Goal: Communication & Community: Answer question/provide support

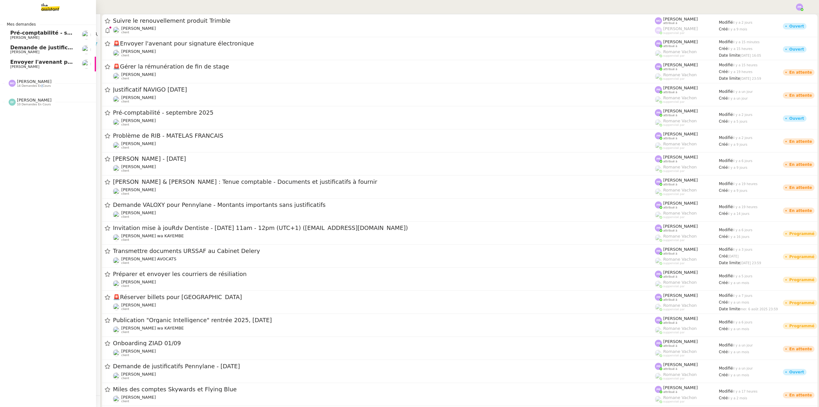
click at [39, 85] on span "14 demandes en cours" at bounding box center [34, 86] width 34 height 4
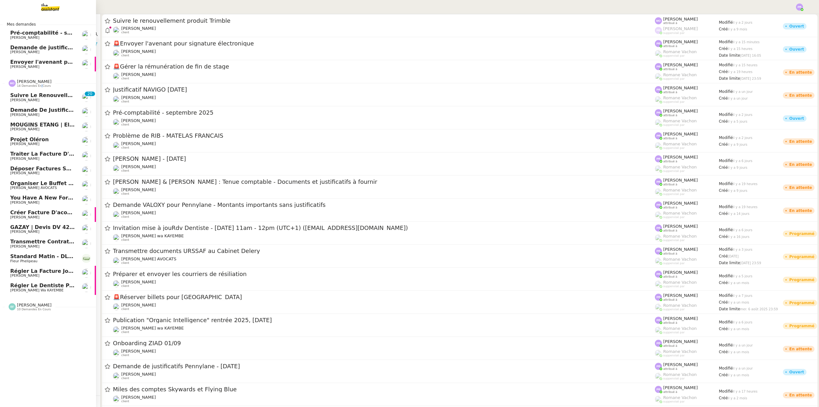
click at [56, 271] on span "Régler la facture jointe" at bounding box center [44, 271] width 69 height 6
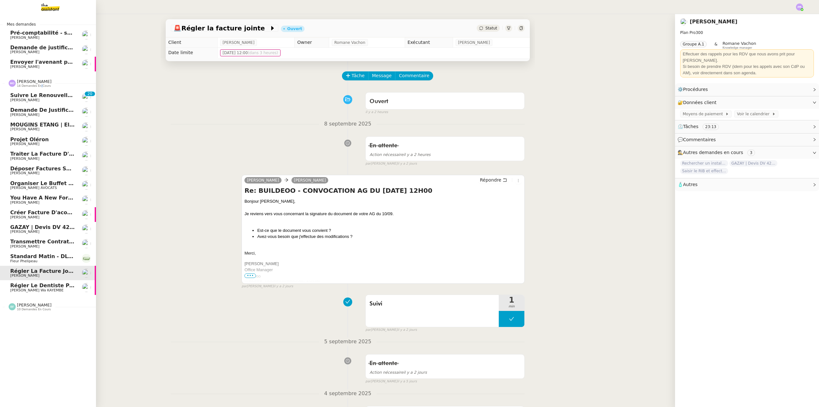
click at [53, 152] on span "Traiter la facture d'août" at bounding box center [46, 154] width 72 height 6
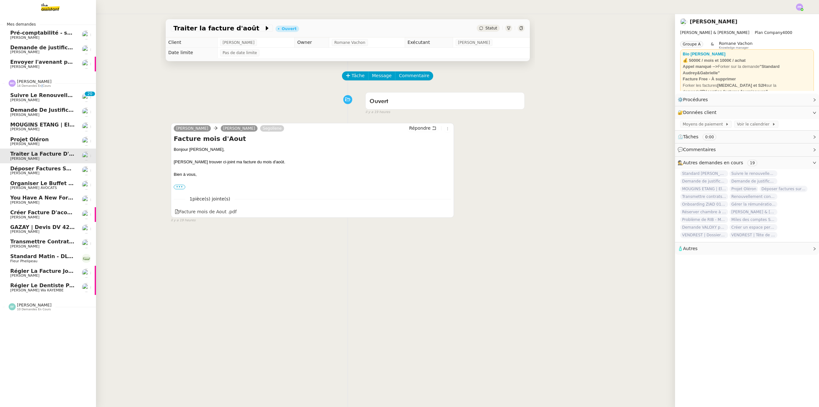
click at [59, 168] on span "Déposer factures sur Pennylane" at bounding box center [57, 168] width 94 height 6
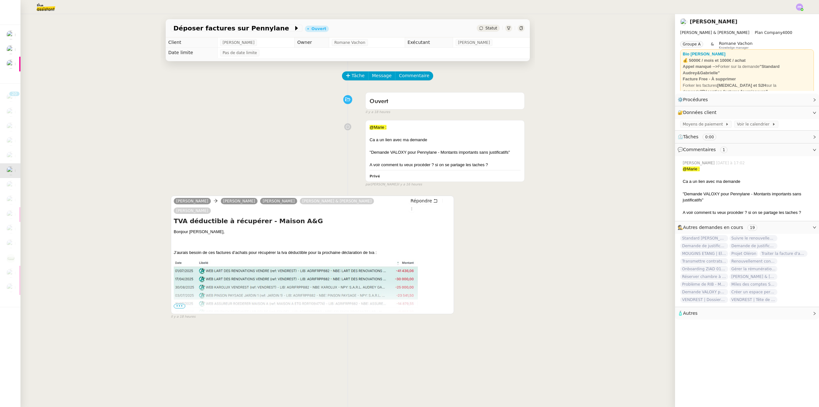
click at [177, 304] on span "•••" at bounding box center [180, 306] width 12 height 4
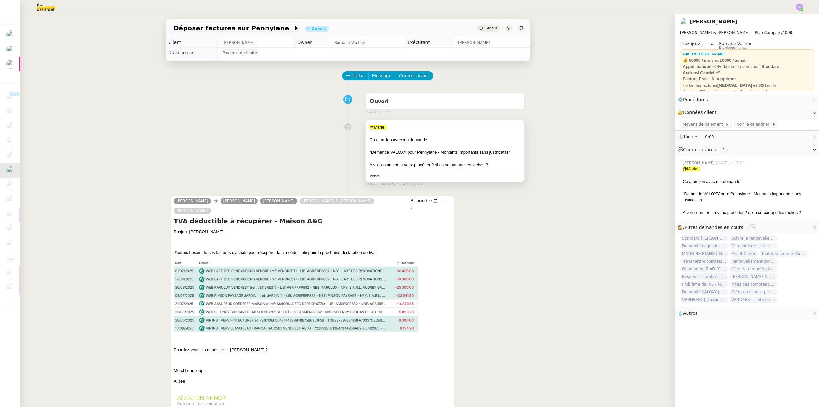
click at [470, 155] on div ""Demande VALOXY pour Pennylane - Montants importants sans justificatifs"" at bounding box center [444, 152] width 151 height 6
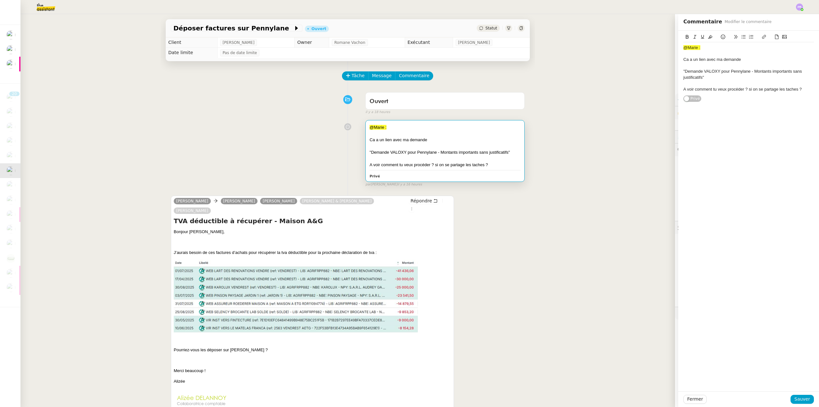
click at [707, 79] on div ""Demande VALOXY pour Pennylane - Montants importants sans justificatifs"" at bounding box center [748, 74] width 130 height 12
drag, startPoint x: 784, startPoint y: 98, endPoint x: 690, endPoint y: 100, distance: 93.4
click at [678, 99] on div "@[PERSON_NAME] : Ca a un lien avec ma demande "Demande VALOXY pour Pennylane - …" at bounding box center [748, 75] width 141 height 89
click at [690, 104] on div "A voir comment tu veux procéder ? si on se partage les taches ?" at bounding box center [748, 107] width 130 height 6
drag, startPoint x: 681, startPoint y: 100, endPoint x: 802, endPoint y: 99, distance: 121.6
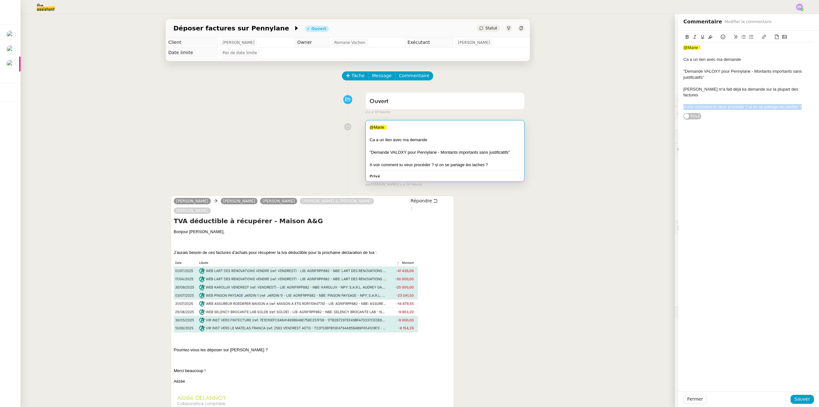
click at [802, 99] on body "Voir Activer les remboursements Capital Koala Remboursements Koala activés 7 Bé…" at bounding box center [409, 203] width 819 height 407
click at [716, 88] on div "[PERSON_NAME] m'a fait déjà ka demande sur la plupart des factures" at bounding box center [748, 92] width 130 height 12
drag, startPoint x: 792, startPoint y: 400, endPoint x: 784, endPoint y: 392, distance: 11.1
click at [794, 400] on span "Sauver" at bounding box center [802, 398] width 16 height 7
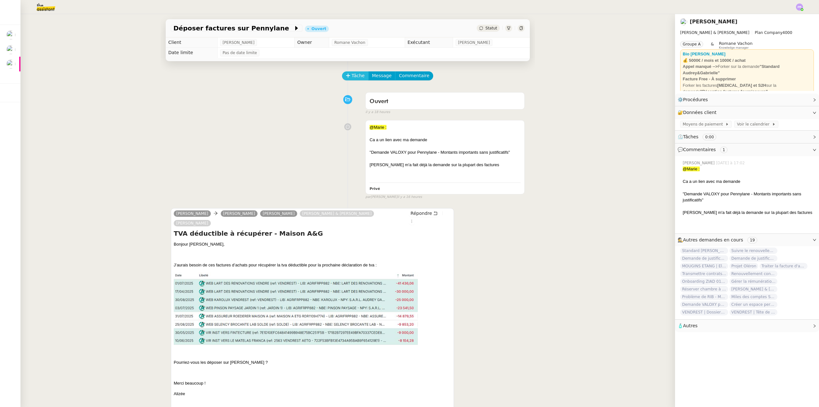
click at [346, 75] on icon at bounding box center [348, 75] width 4 height 0
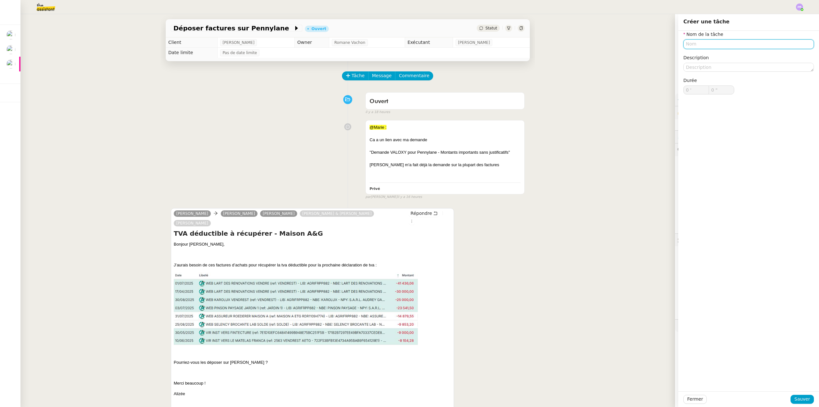
click at [705, 45] on input "text" at bounding box center [748, 43] width 130 height 9
type input "S"
click at [703, 57] on div "Recherche de factures" at bounding box center [743, 56] width 125 height 6
type input "Recherche de factures"
click at [800, 398] on span "Sauver" at bounding box center [802, 398] width 16 height 7
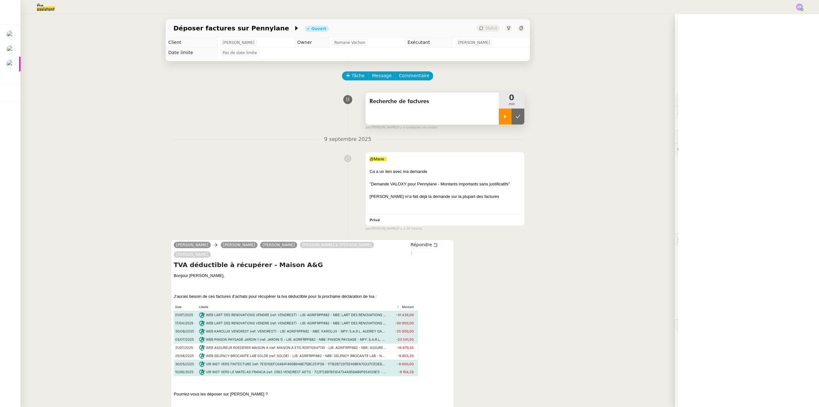
click at [502, 116] on icon at bounding box center [504, 116] width 5 height 5
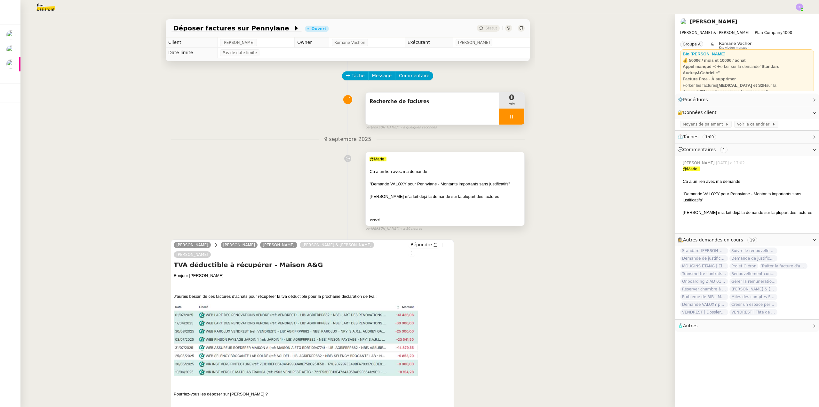
click at [468, 182] on div ""Demande VALOXY pour Pennylane - Montants importants sans justificatifs"" at bounding box center [444, 184] width 151 height 6
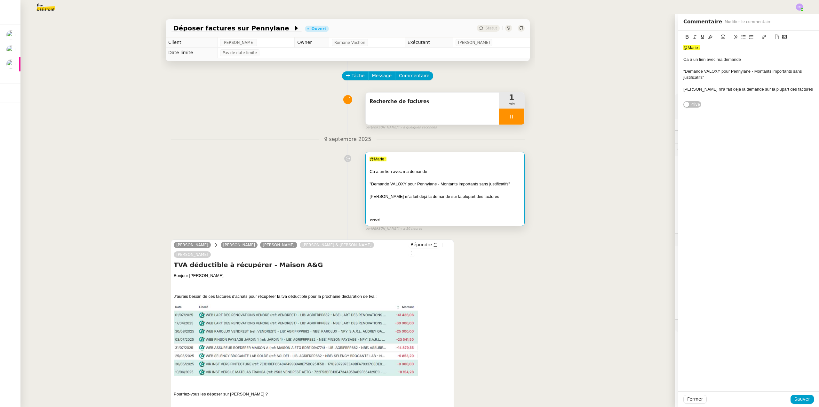
click at [796, 90] on div "[PERSON_NAME] m'a fait déjà la demande sur la plupart des factures" at bounding box center [748, 89] width 130 height 6
drag, startPoint x: 709, startPoint y: 98, endPoint x: 709, endPoint y: 111, distance: 13.4
click at [709, 111] on div "@[PERSON_NAME] : Ca a un lien avec ma demande "Demande VALOXY pour Pennylane - …" at bounding box center [748, 86] width 130 height 88
click at [741, 36] on icon at bounding box center [743, 37] width 4 height 4
click at [808, 116] on li "[PERSON_NAME] + [PERSON_NAME] : H=Je pense que c'est à [PERSON_NAME] de voir" at bounding box center [752, 122] width 124 height 12
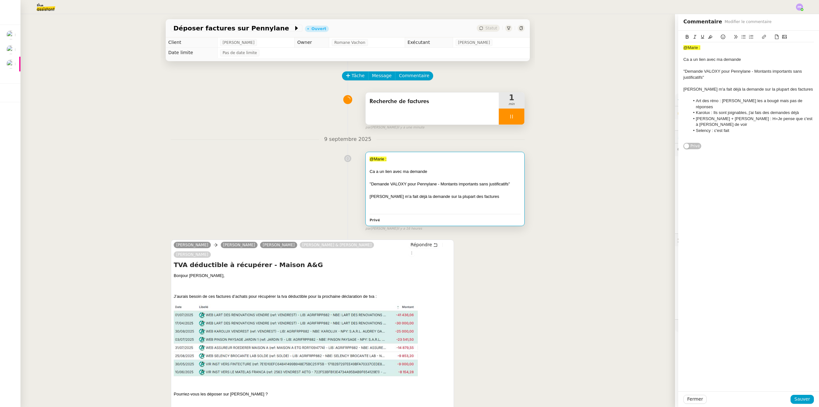
click at [734, 133] on div at bounding box center [748, 136] width 130 height 6
click at [735, 128] on li "Selency : c'est fait" at bounding box center [752, 131] width 124 height 6
click at [799, 397] on span "Sauver" at bounding box center [802, 398] width 16 height 7
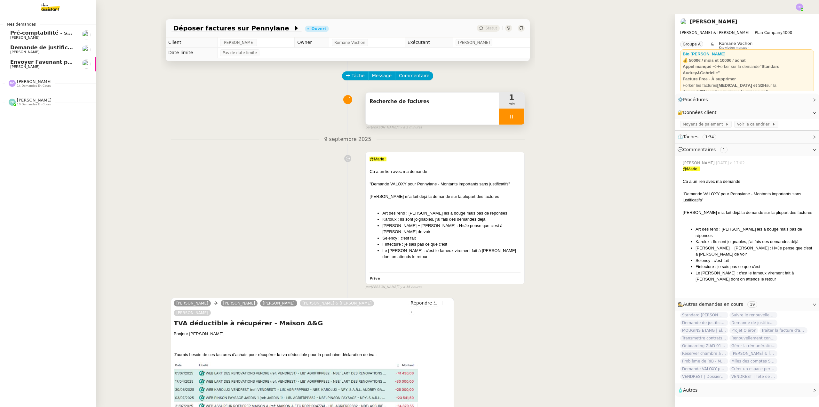
click at [42, 47] on span "Demande de justificatifs Pennylane - [DATE]" at bounding box center [74, 47] width 128 height 6
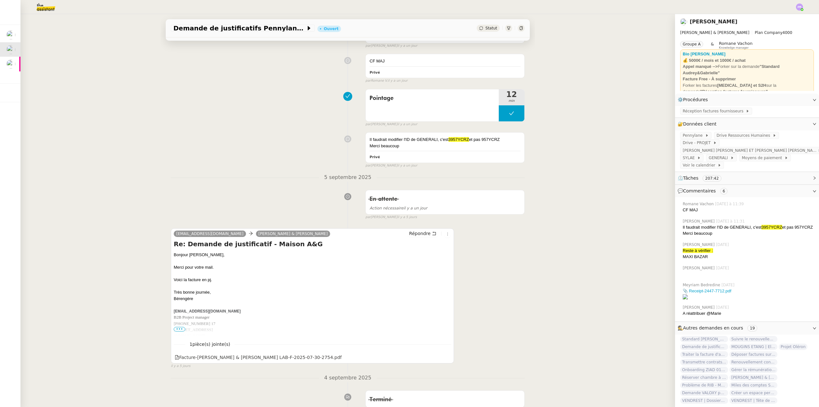
scroll to position [160, 0]
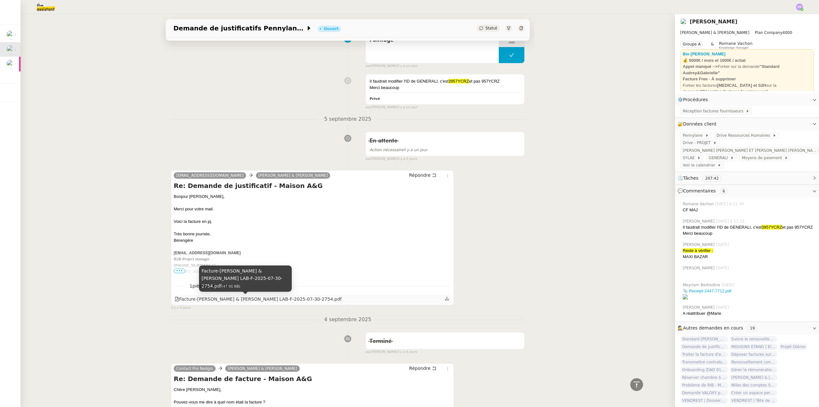
click at [237, 301] on div "Facture-[PERSON_NAME] & [PERSON_NAME] LAB-F-2025-07-30-2754.pdf" at bounding box center [258, 298] width 167 height 7
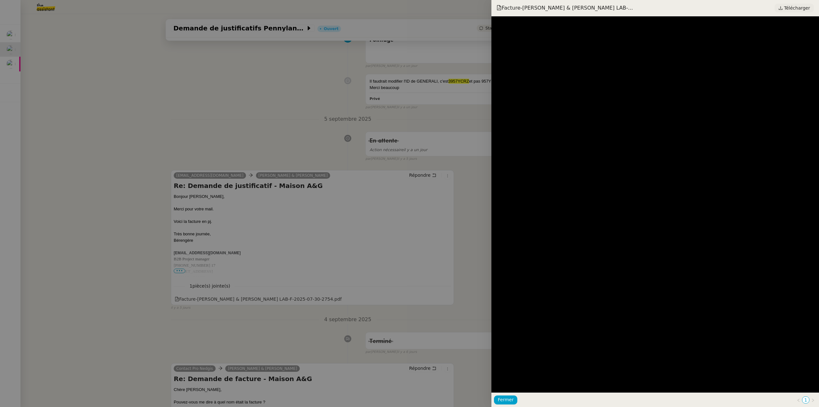
click at [795, 11] on span "Télécharger" at bounding box center [797, 8] width 26 height 8
click at [175, 83] on div at bounding box center [409, 203] width 819 height 407
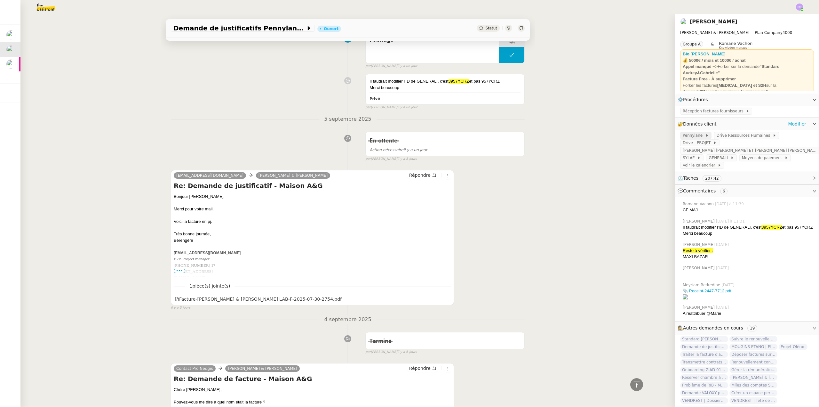
click at [689, 135] on span "Pennylane" at bounding box center [694, 135] width 22 height 6
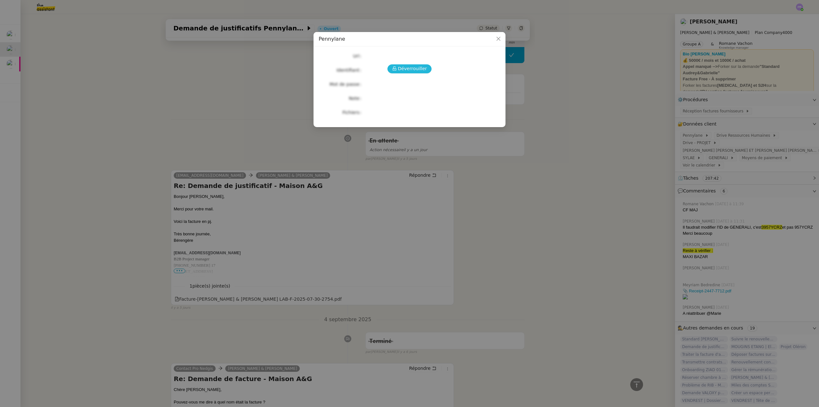
click at [407, 70] on span "Déverrouiller" at bounding box center [412, 68] width 29 height 7
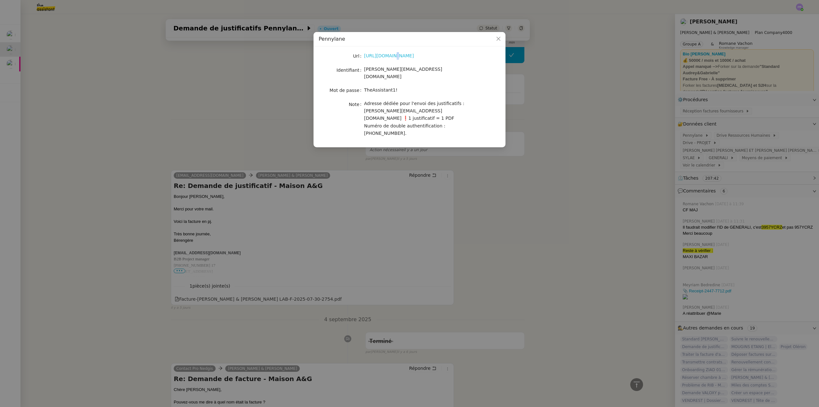
click at [389, 55] on link "[URL][DOMAIN_NAME]" at bounding box center [389, 55] width 50 height 5
copy span "TheAssistant1!"
drag, startPoint x: 393, startPoint y: 83, endPoint x: 365, endPoint y: 84, distance: 27.9
click at [365, 86] on div "TheAssistant1!" at bounding box center [417, 89] width 106 height 7
click at [191, 107] on nz-modal-container "Pennylane Url [URL][DOMAIN_NAME] Identifiant [PERSON_NAME][EMAIL_ADDRESS][DOMAI…" at bounding box center [409, 203] width 819 height 407
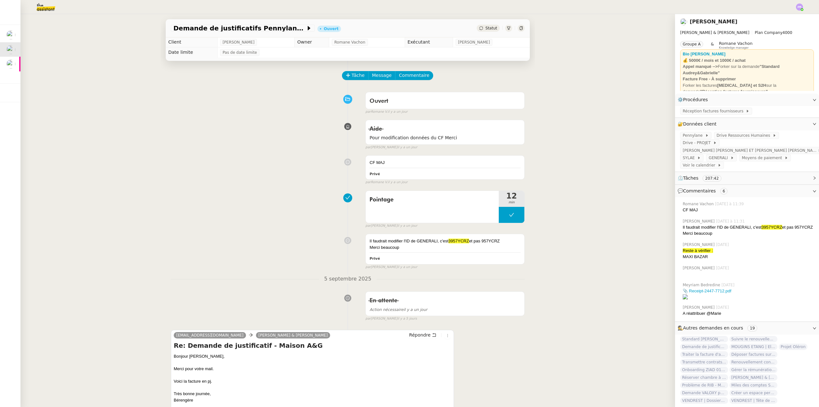
scroll to position [0, 0]
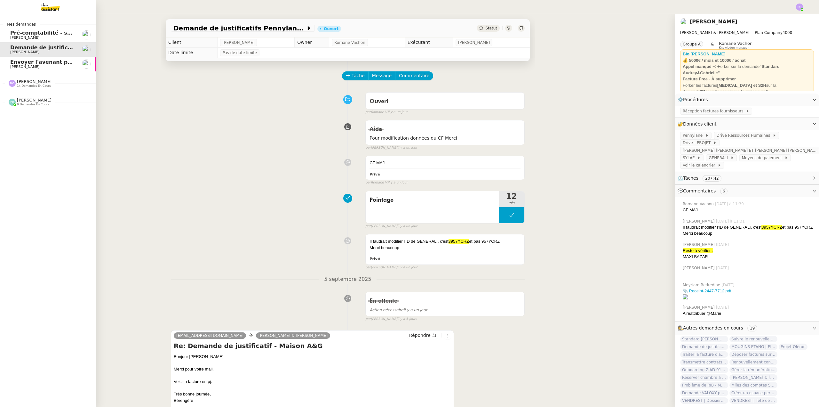
click at [50, 84] on span "[PERSON_NAME] 14 demandes en cours" at bounding box center [30, 83] width 51 height 8
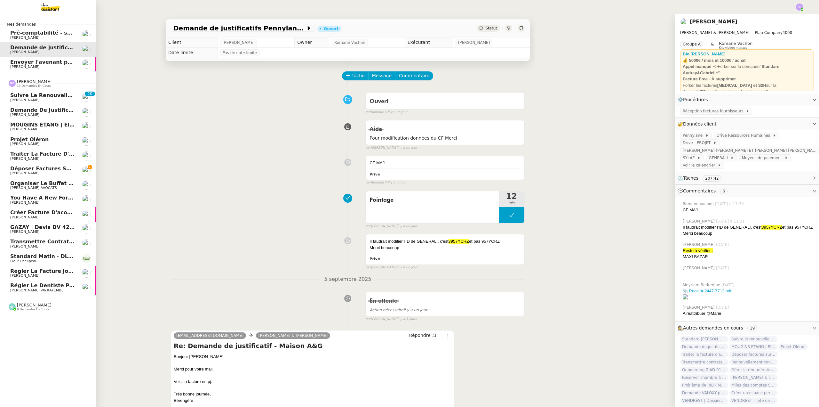
click at [58, 170] on span "Déposer factures sur Pennylane" at bounding box center [57, 168] width 94 height 6
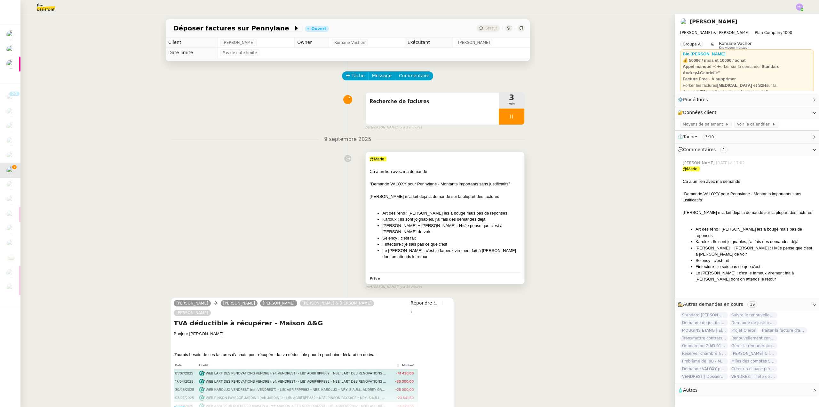
click at [416, 225] on li "[PERSON_NAME] + [PERSON_NAME] : H=Je pense que c'est à [PERSON_NAME] de voir" at bounding box center [451, 228] width 138 height 12
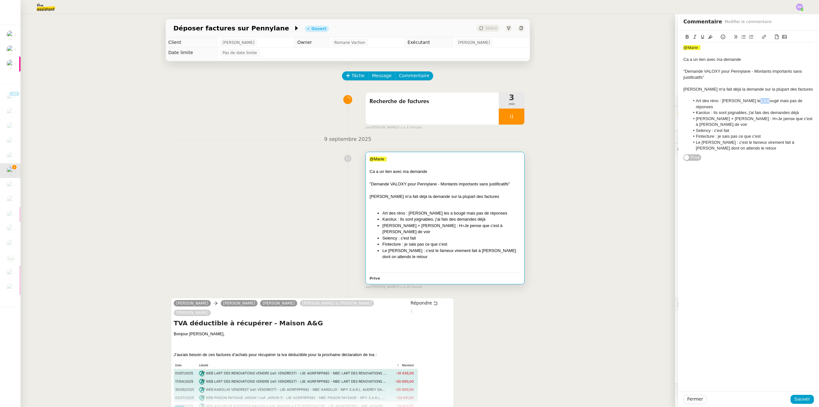
drag, startPoint x: 756, startPoint y: 100, endPoint x: 745, endPoint y: 100, distance: 10.9
click at [745, 100] on li "Art des réno : [PERSON_NAME] les a bougé mais pas de réponses" at bounding box center [752, 104] width 124 height 12
click at [747, 101] on li "Art des réno : [PERSON_NAME] les a contacté pour qu'ils nous envoient toutes le…" at bounding box center [752, 104] width 124 height 12
click at [0, 0] on lt-span "contacté s" at bounding box center [0, 0] width 0 height 0
click at [753, 113] on li "Karolux : Ils sont joignables, j'ai fais des demandes déjà" at bounding box center [752, 113] width 124 height 6
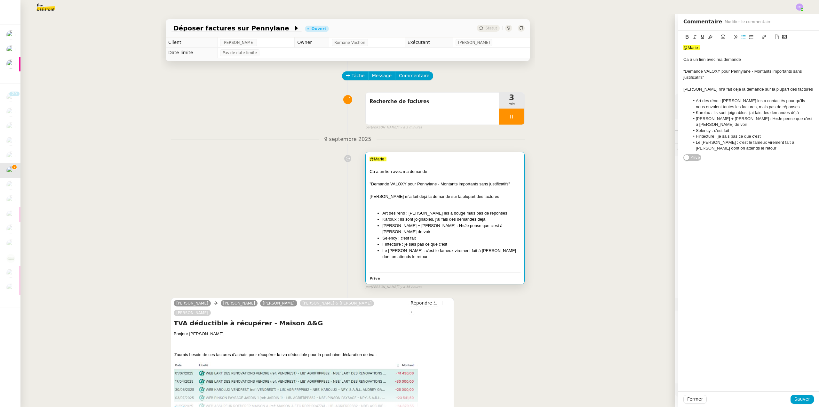
click at [0, 0] on lt-strong "t" at bounding box center [0, 0] width 0 height 0
click at [732, 119] on li "[PERSON_NAME] + [PERSON_NAME] : H=Je pense que c'est à [PERSON_NAME] de voir" at bounding box center [752, 122] width 124 height 12
click at [751, 141] on li "Le [PERSON_NAME] : c'est le fameux virement fait à [PERSON_NAME] dont on attend…" at bounding box center [752, 145] width 124 height 12
click at [798, 397] on span "Sauver" at bounding box center [802, 398] width 16 height 7
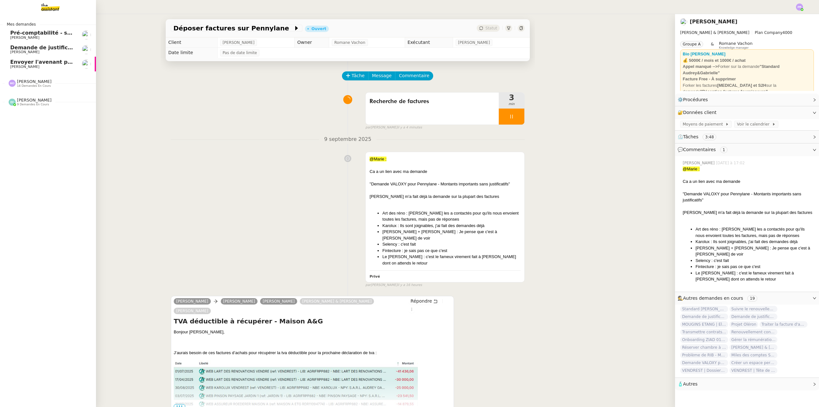
click at [50, 45] on span "Demande de justificatifs Pennylane - [DATE]" at bounding box center [74, 47] width 128 height 6
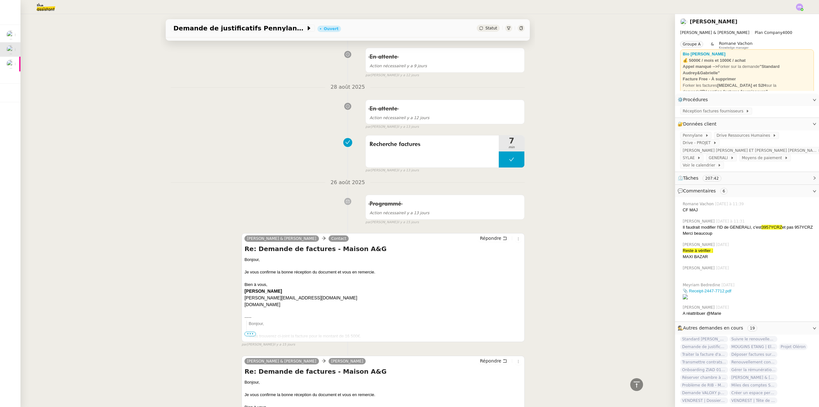
scroll to position [1279, 0]
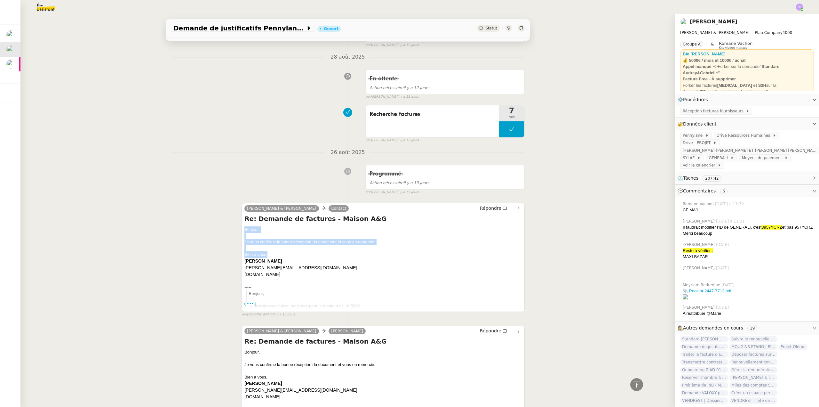
drag, startPoint x: 262, startPoint y: 252, endPoint x: 238, endPoint y: 229, distance: 34.2
click at [238, 229] on div "[PERSON_NAME] & [PERSON_NAME] Contact Répondre Re: Demande de factures - Maison…" at bounding box center [348, 257] width 354 height 120
copy div "Bonjour, Je vous confirme la bonne réception du document et vous en remercie. B…"
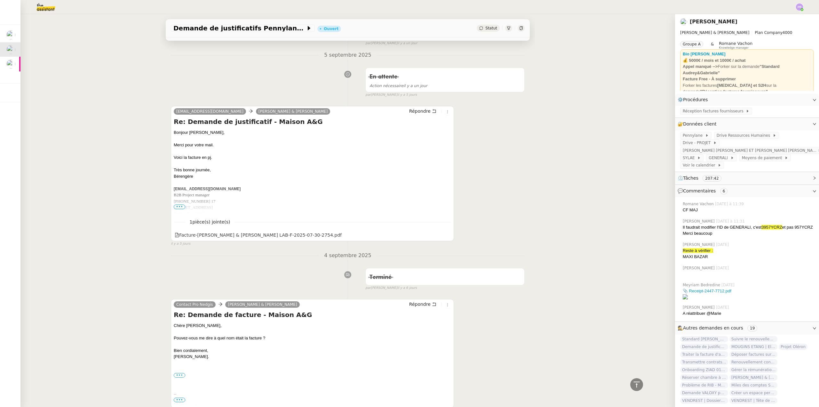
scroll to position [0, 0]
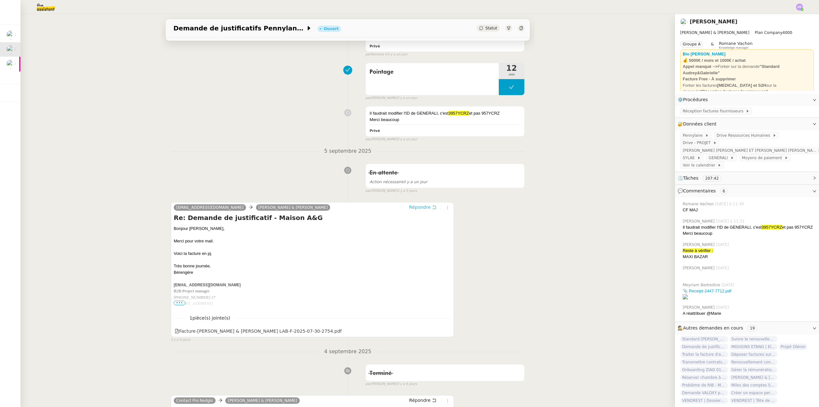
click at [418, 208] on span "Répondre" at bounding box center [419, 207] width 21 height 6
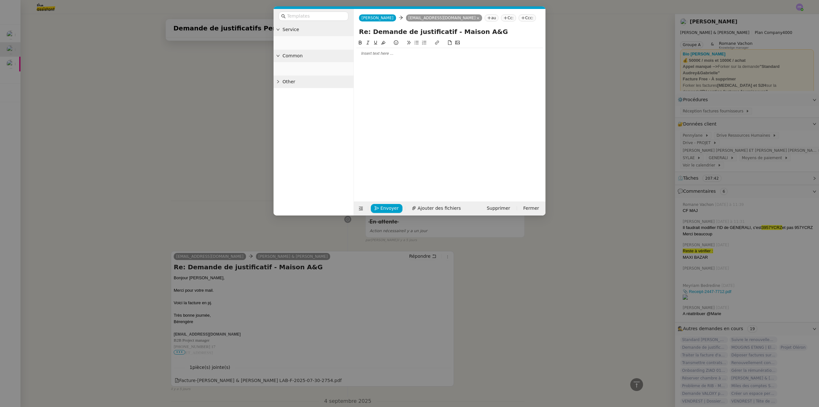
scroll to position [193, 0]
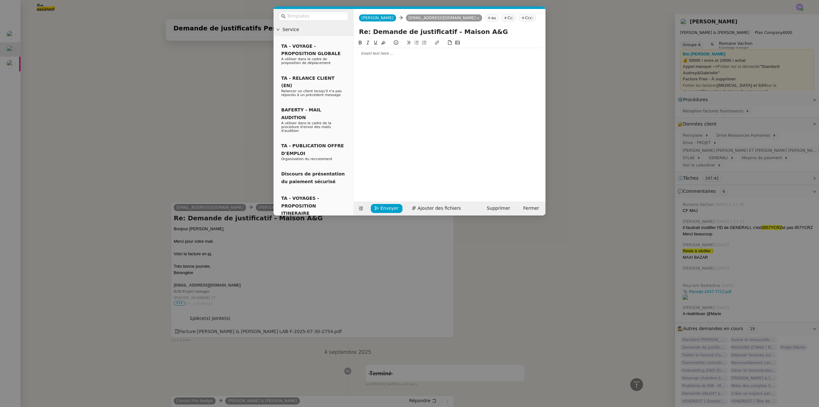
click at [381, 56] on div at bounding box center [449, 54] width 186 height 6
click at [386, 206] on span "Envoyer" at bounding box center [389, 207] width 18 height 7
click at [386, 203] on span "Confirmer l'envoi" at bounding box center [399, 198] width 38 height 7
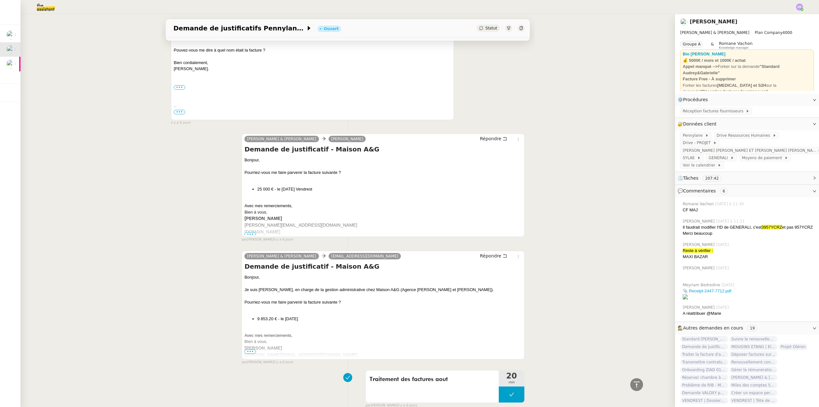
scroll to position [650, 0]
click at [175, 88] on label "•••" at bounding box center [180, 87] width 12 height 4
click at [0, 0] on input "•••" at bounding box center [0, 0] width 0 height 0
click at [178, 113] on span "•••" at bounding box center [180, 112] width 12 height 4
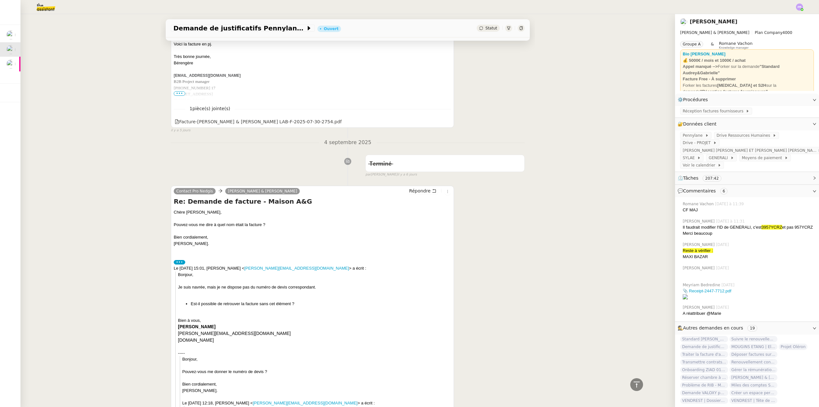
scroll to position [426, 0]
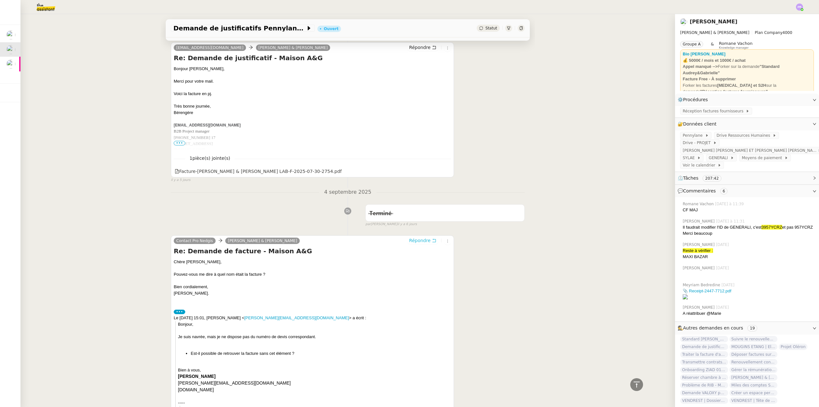
click at [416, 241] on span "Répondre" at bounding box center [419, 240] width 21 height 6
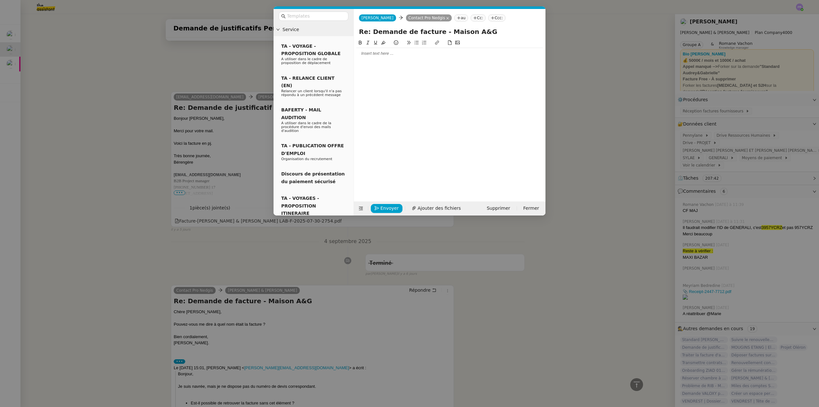
scroll to position [475, 0]
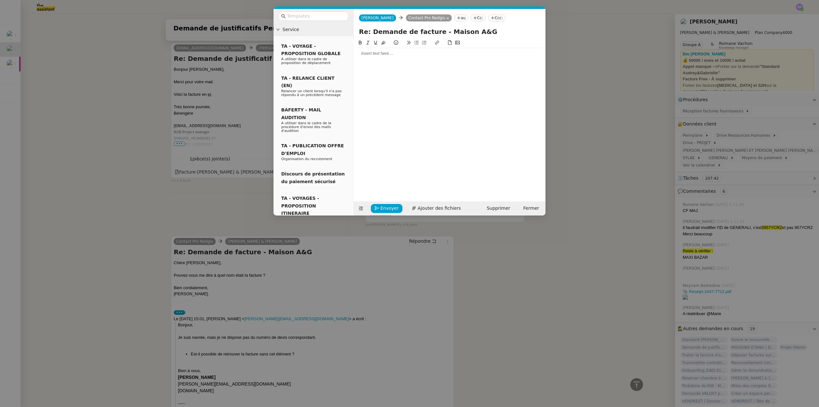
click at [378, 51] on div at bounding box center [449, 54] width 186 height 6
click at [410, 65] on div "La facture est au nom de "[PERSON_NAME] et [PERSON_NAME] " ou "[PERSON_NAME] A&…" at bounding box center [449, 65] width 186 height 6
click at [359, 52] on div "bonjour," at bounding box center [449, 54] width 186 height 6
click at [447, 69] on div at bounding box center [449, 71] width 186 height 6
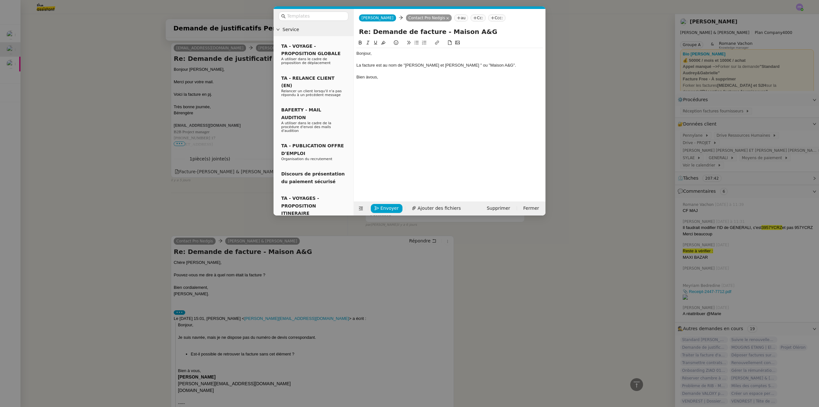
click at [368, 77] on div "Bien àvous," at bounding box center [449, 77] width 186 height 6
click at [393, 76] on div "Bien à vous," at bounding box center [449, 77] width 186 height 6
click at [394, 207] on span "Envoyer" at bounding box center [389, 207] width 18 height 7
click at [394, 203] on span "Confirmer l'envoi" at bounding box center [399, 198] width 38 height 7
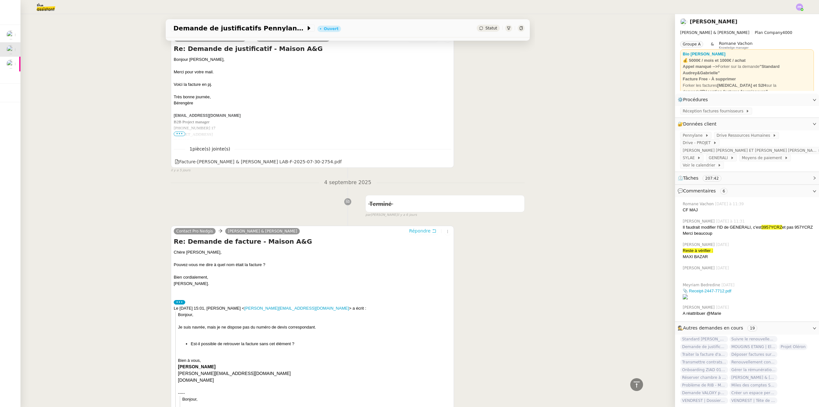
scroll to position [496, 0]
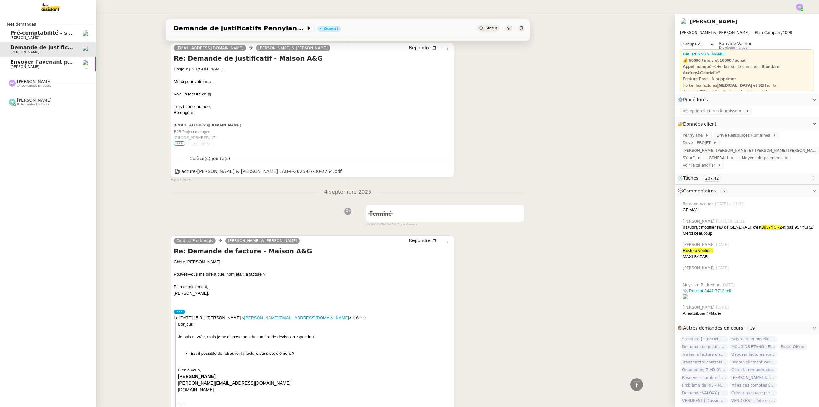
click at [39, 81] on span "[PERSON_NAME]" at bounding box center [34, 81] width 35 height 5
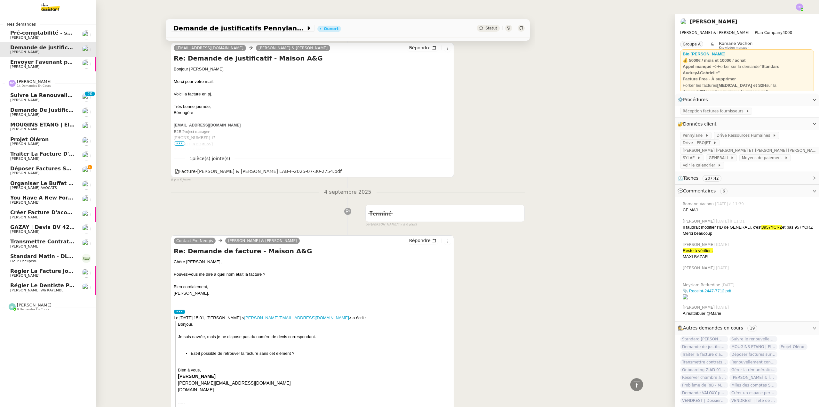
click at [56, 170] on span "Déposer factures sur Pennylane" at bounding box center [57, 168] width 94 height 6
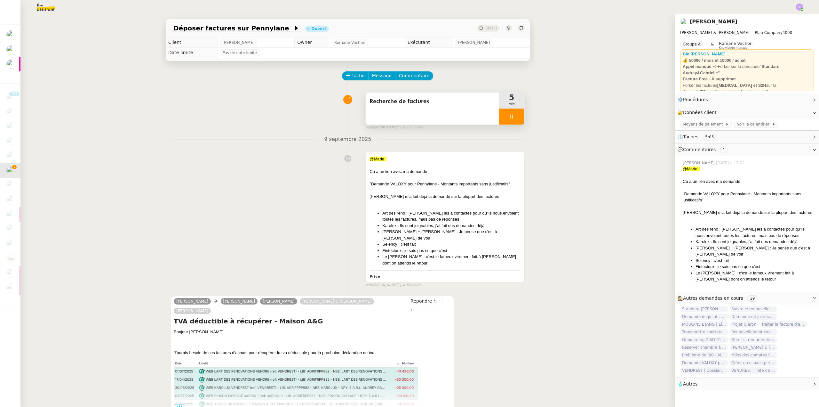
click at [512, 114] on div at bounding box center [512, 116] width 26 height 16
click at [512, 114] on button at bounding box center [517, 116] width 13 height 16
click at [461, 175] on div at bounding box center [444, 177] width 151 height 6
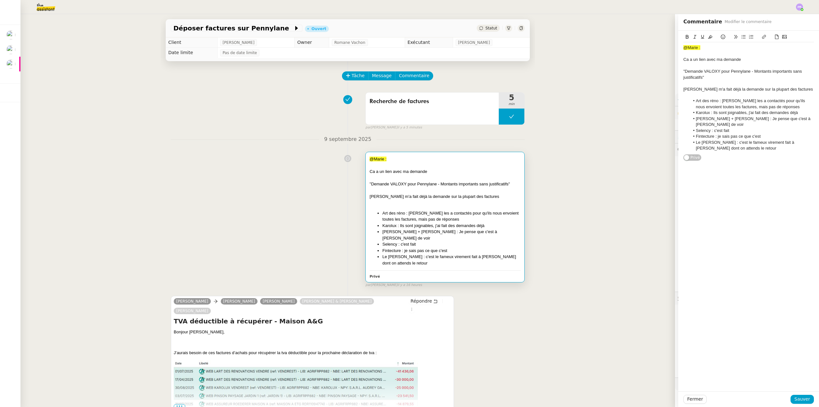
drag, startPoint x: 738, startPoint y: 63, endPoint x: 734, endPoint y: 64, distance: 4.3
click at [738, 63] on div at bounding box center [748, 66] width 130 height 6
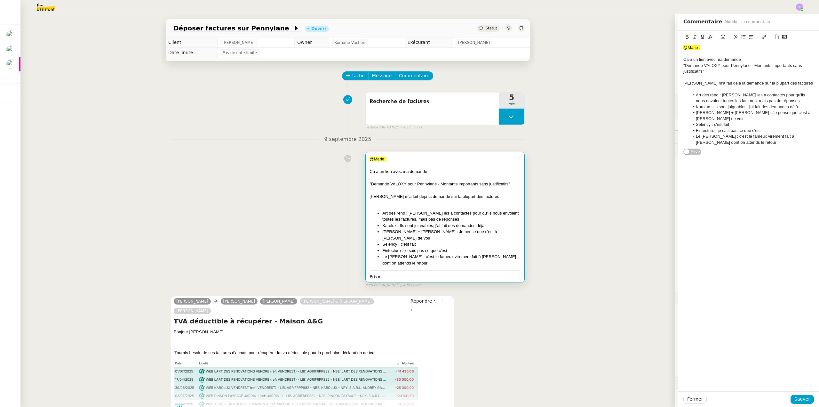
click at [724, 73] on div ""Demande VALOXY pour Pennylane - Montants importants sans justificatifs"" at bounding box center [748, 69] width 130 height 12
click at [799, 79] on div at bounding box center [748, 78] width 130 height 6
click at [795, 85] on div "[PERSON_NAME] m'a fait déjà la demande sur la plupart des factures" at bounding box center [748, 83] width 130 height 6
click at [799, 398] on span "Sauver" at bounding box center [802, 398] width 16 height 7
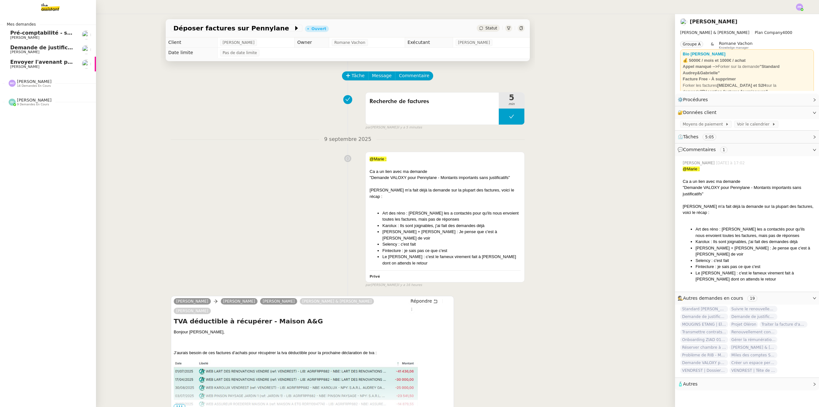
click at [52, 48] on span "Demande de justificatifs Pennylane - [DATE]" at bounding box center [74, 47] width 128 height 6
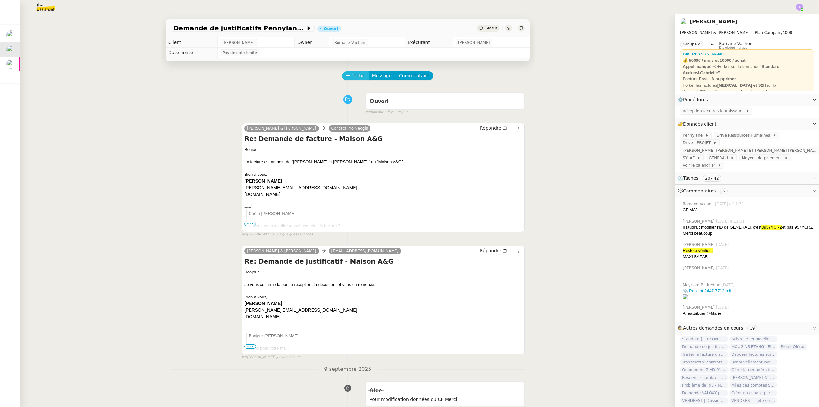
click at [352, 78] on span "Tâche" at bounding box center [358, 75] width 13 height 7
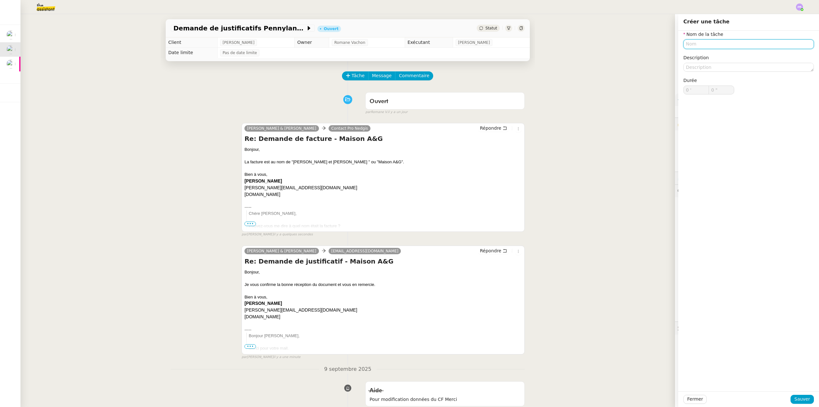
click at [702, 43] on input "text" at bounding box center [748, 43] width 130 height 9
click at [710, 55] on div "Recherche de factures" at bounding box center [743, 56] width 125 height 6
type input "Recherche de factures"
click at [802, 397] on span "Sauver" at bounding box center [802, 398] width 16 height 7
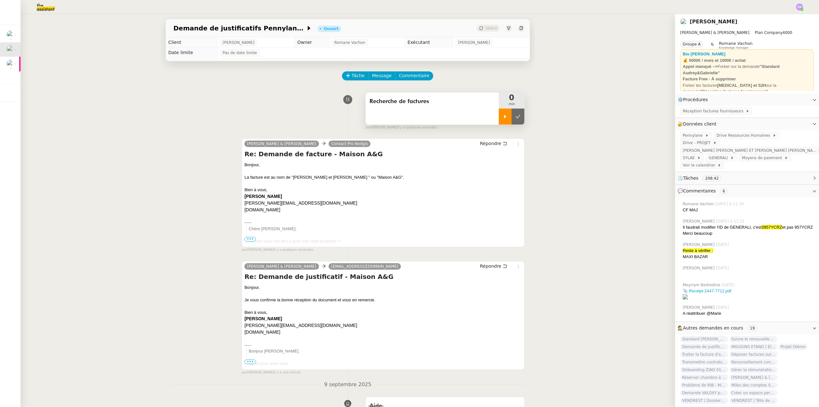
click at [502, 118] on icon at bounding box center [504, 116] width 5 height 5
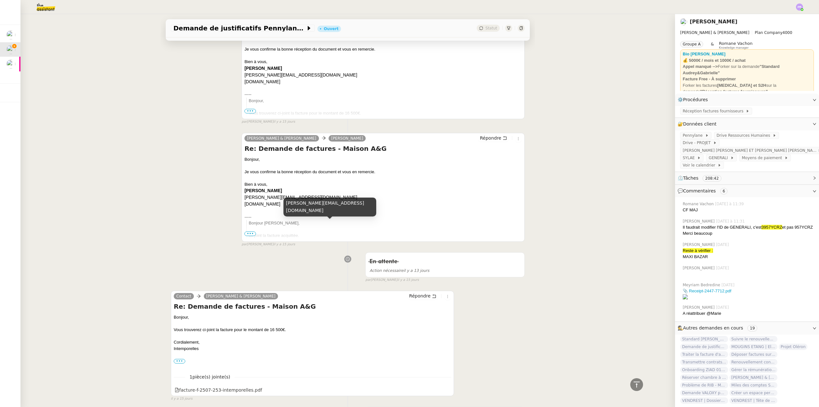
scroll to position [1791, 0]
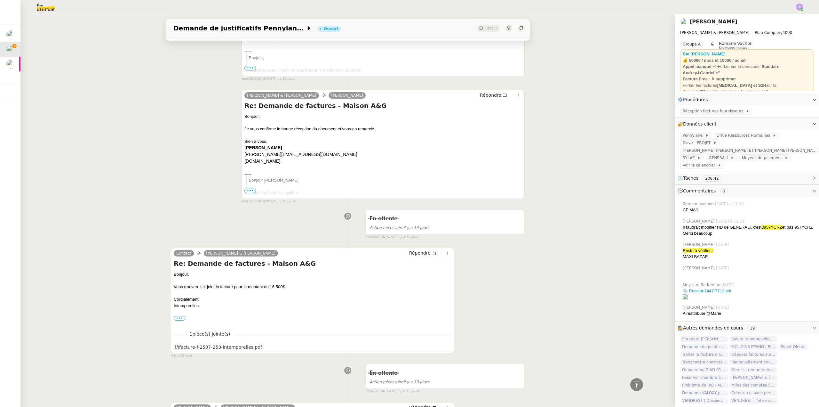
click at [42, 6] on img at bounding box center [41, 7] width 50 height 14
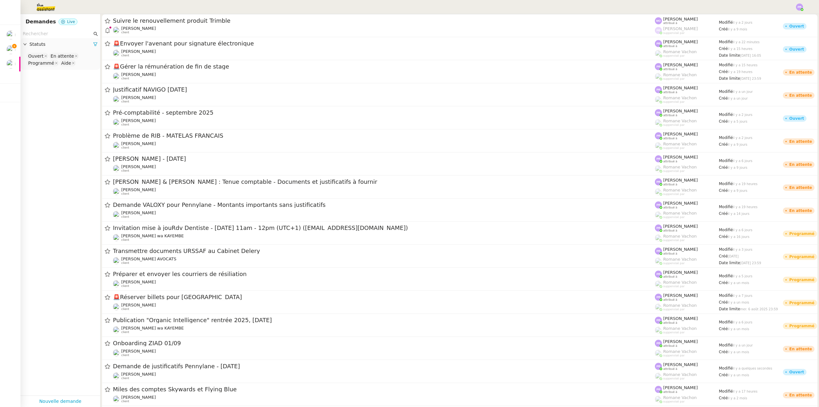
click at [48, 33] on input "text" at bounding box center [57, 33] width 69 height 7
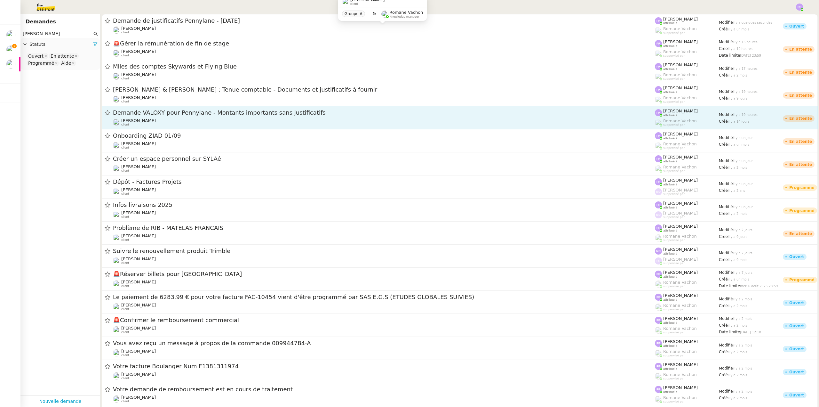
type input "[PERSON_NAME]"
click at [245, 128] on link "Demande VALOXY pour Pennylane - Montants importants sans justificatifs [PERSON_…" at bounding box center [460, 117] width 716 height 23
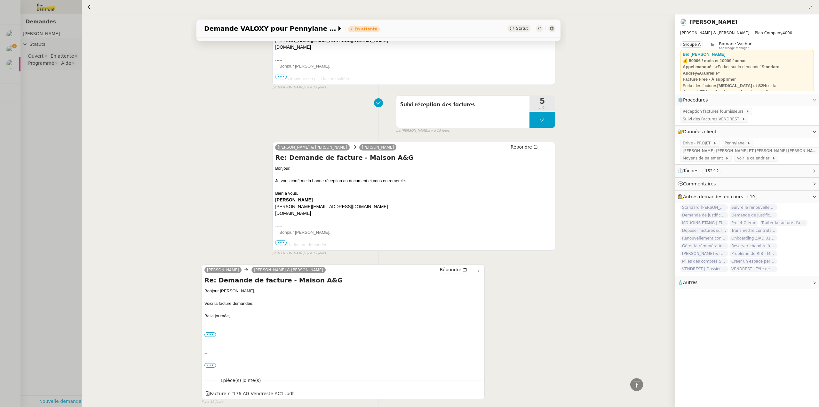
scroll to position [6589, 0]
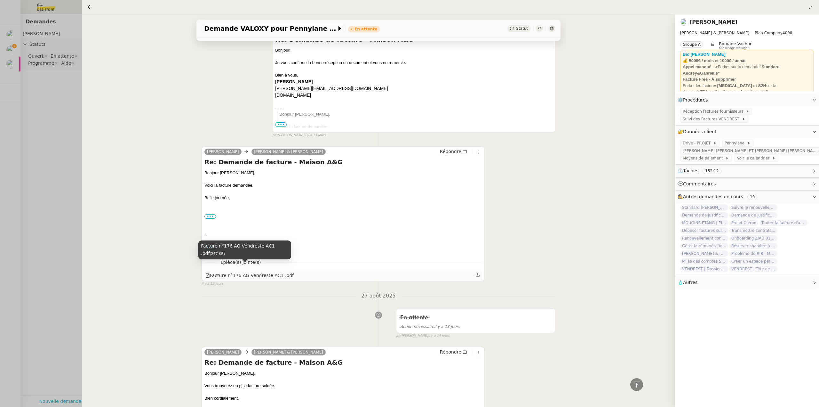
click at [263, 272] on div "Facture n°176 AG Vendreste AC1 .pdf" at bounding box center [249, 275] width 88 height 7
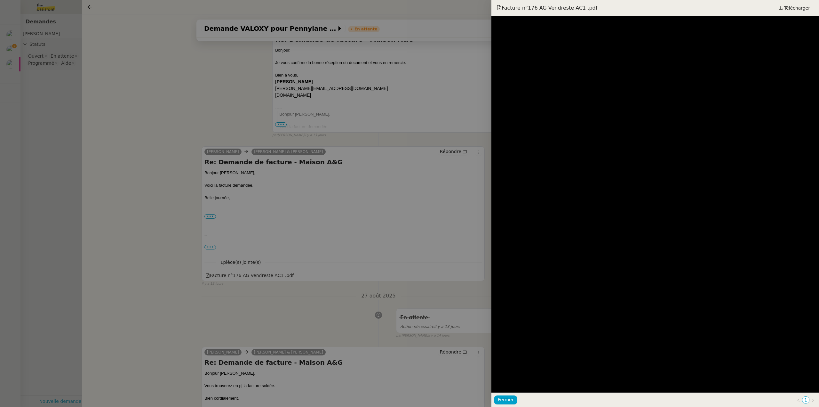
click at [210, 238] on div at bounding box center [409, 203] width 819 height 407
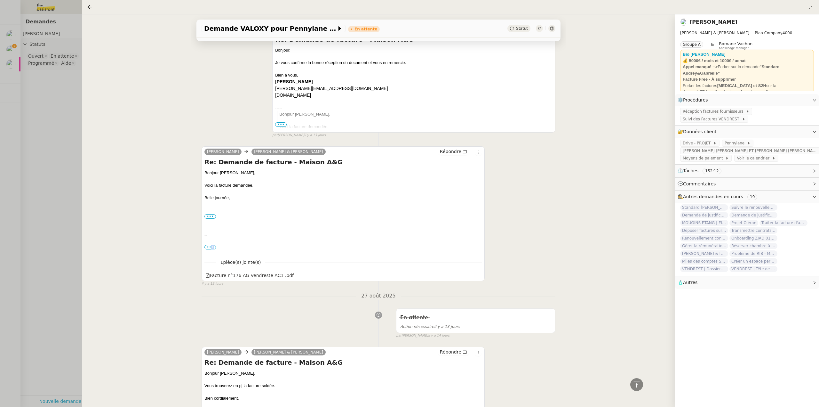
click at [210, 245] on span "•••" at bounding box center [210, 247] width 12 height 4
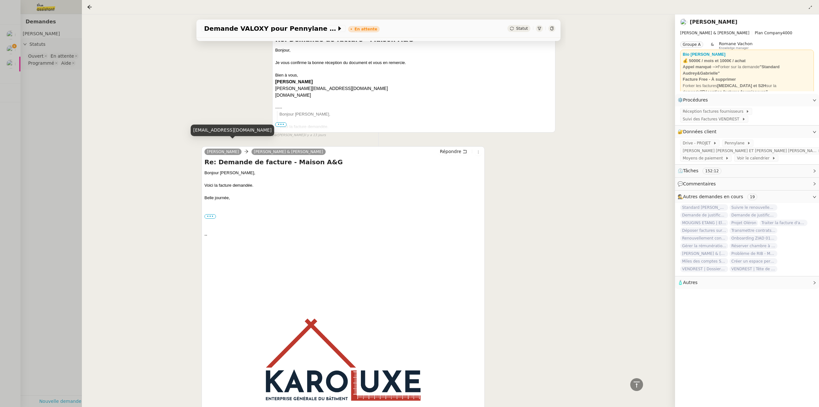
drag, startPoint x: 32, startPoint y: 86, endPoint x: 20, endPoint y: 69, distance: 20.4
click at [32, 85] on div at bounding box center [409, 203] width 819 height 407
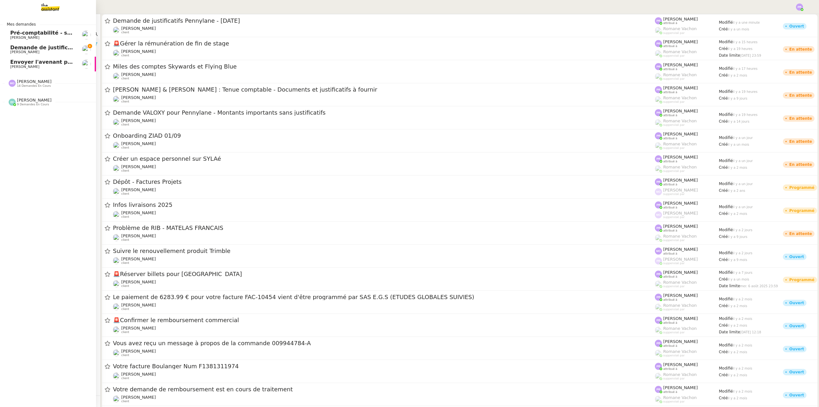
click at [22, 49] on span "Demande de justificatifs Pennylane - [DATE]" at bounding box center [74, 47] width 128 height 6
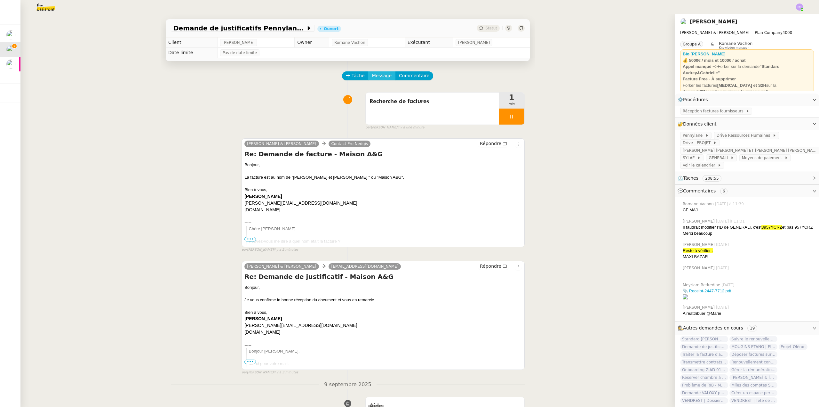
click at [378, 75] on span "Message" at bounding box center [382, 75] width 20 height 7
click at [46, 9] on img at bounding box center [41, 7] width 50 height 14
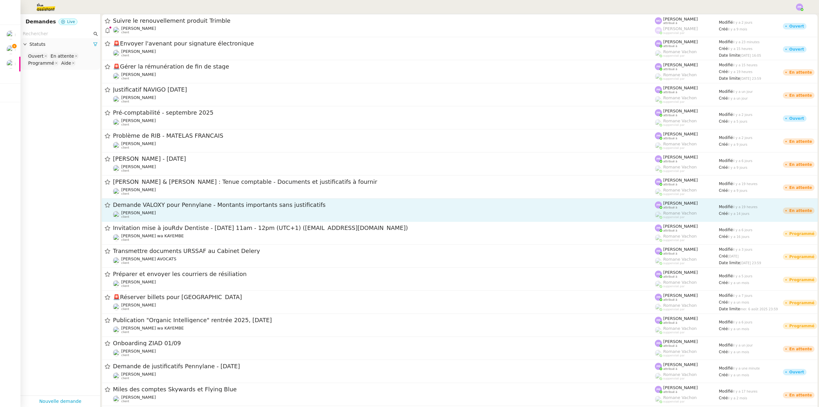
click at [226, 217] on div "[PERSON_NAME] client" at bounding box center [384, 214] width 542 height 8
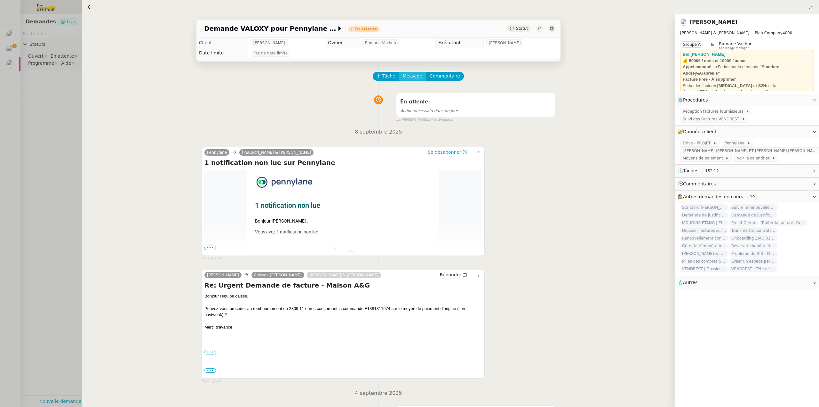
click at [410, 78] on span "Message" at bounding box center [413, 75] width 20 height 7
click at [429, 95] on span "Nouvelle conversation" at bounding box center [439, 94] width 56 height 5
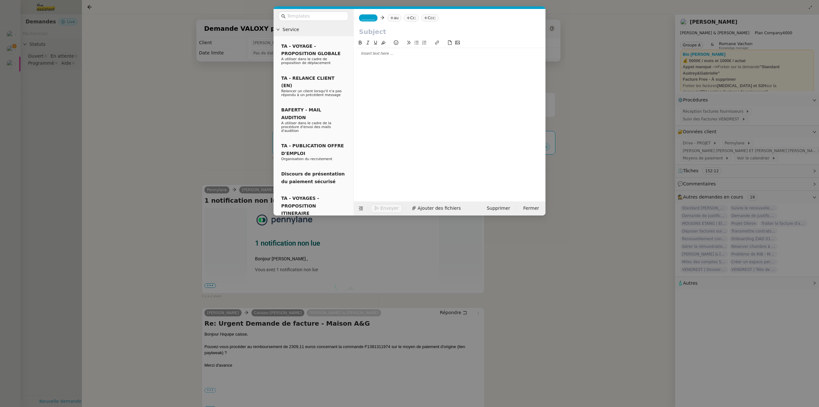
click at [398, 51] on div at bounding box center [449, 54] width 186 height 6
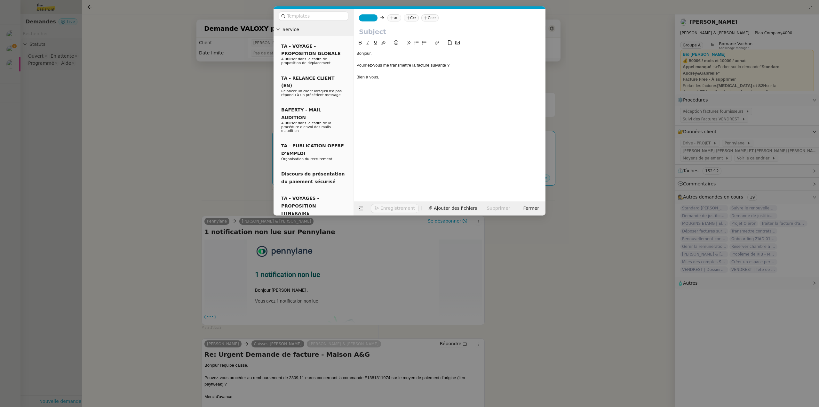
click at [403, 67] on div "Pourriez-vous me transmettre la facture suivante ?" at bounding box center [449, 65] width 186 height 6
click at [417, 42] on icon at bounding box center [416, 42] width 4 height 4
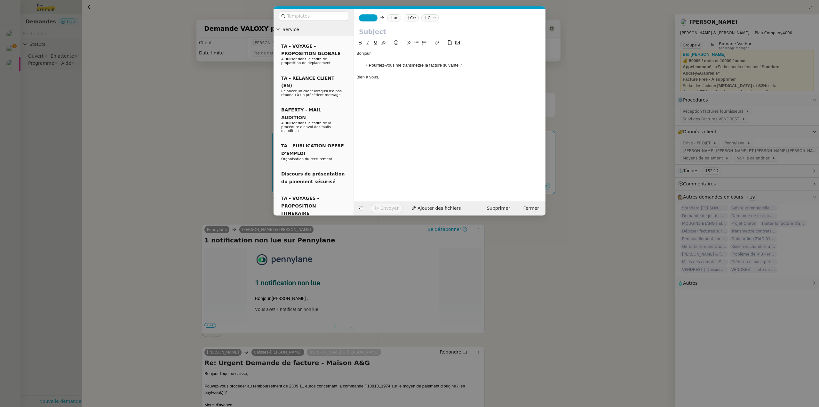
click at [368, 31] on input "text" at bounding box center [449, 32] width 181 height 10
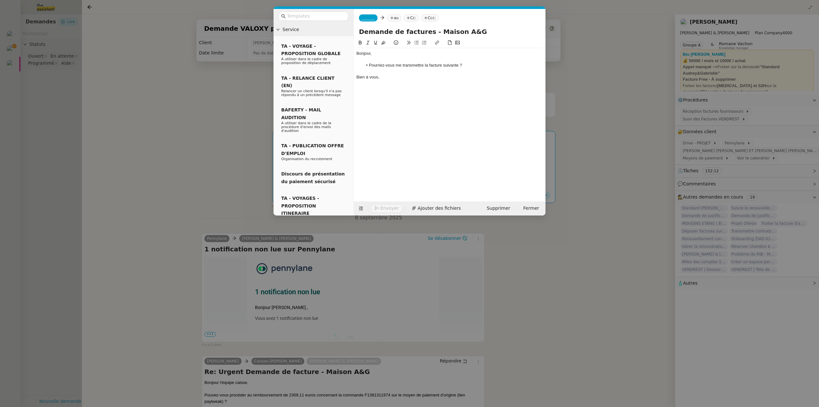
type input "Demande de factures - Maison A&G"
click at [371, 18] on span "_______" at bounding box center [367, 18] width 13 height 4
click at [384, 28] on span "[PERSON_NAME]" at bounding box center [406, 28] width 91 height 5
click at [406, 16] on nz-tag "au" at bounding box center [413, 17] width 14 height 7
type input "[PERSON_NAME]"
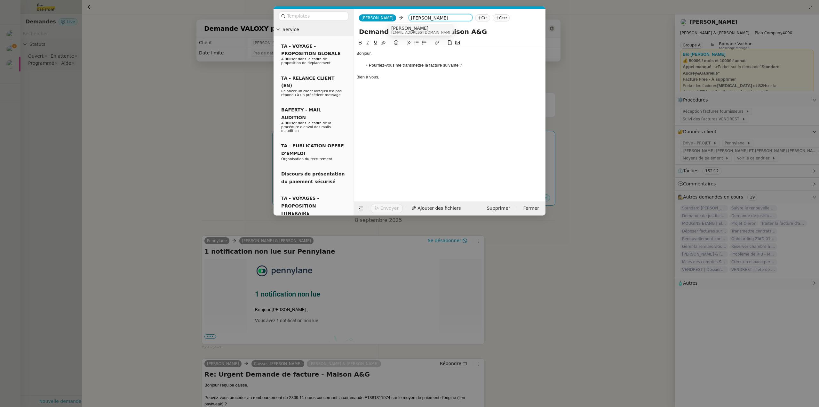
click at [411, 31] on span "[EMAIL_ADDRESS][DOMAIN_NAME]" at bounding box center [421, 33] width 61 height 4
click at [478, 65] on li "Pourriez-vous me transmettre la facture suivante ?" at bounding box center [453, 65] width 180 height 6
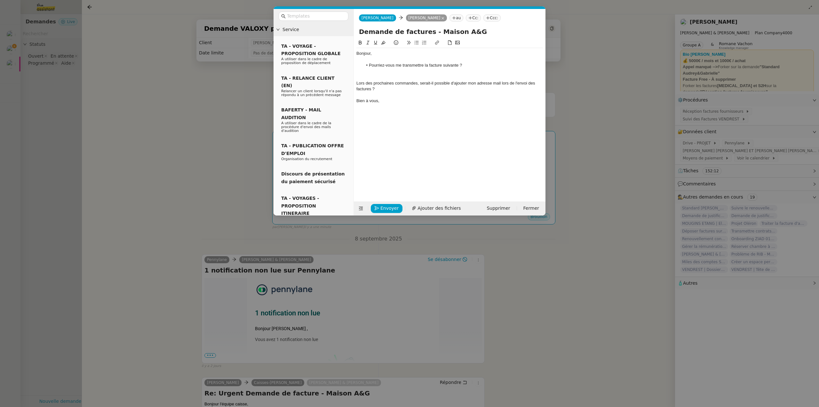
click at [385, 83] on div "Lors des prochaines commandes, serait-il possible d'ajouter mon adresse mail lo…" at bounding box center [449, 86] width 186 height 12
click at [415, 43] on icon at bounding box center [417, 43] width 4 height 4
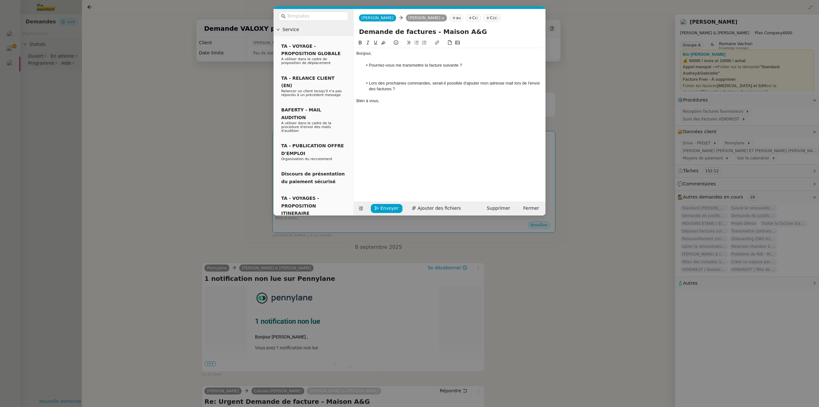
click at [43, 126] on nz-modal-container "Service TA - VOYAGE - PROPOSITION GLOBALE A utiliser dans le cadre de propositi…" at bounding box center [409, 203] width 819 height 407
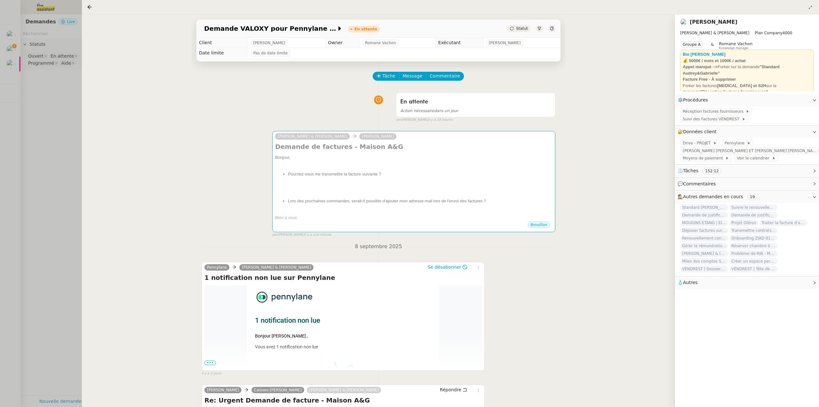
drag, startPoint x: 59, startPoint y: 85, endPoint x: 49, endPoint y: 78, distance: 12.3
click at [59, 85] on div at bounding box center [409, 203] width 819 height 407
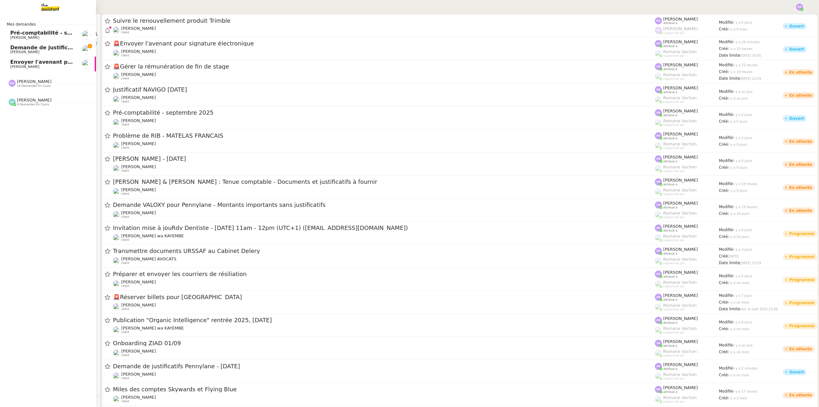
click at [25, 48] on span "Demande de justificatifs Pennylane - [DATE]" at bounding box center [74, 47] width 128 height 6
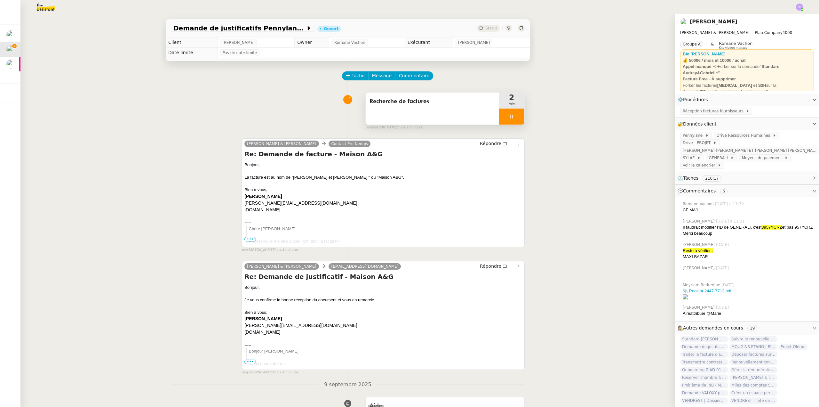
click at [514, 116] on div at bounding box center [512, 116] width 26 height 16
click at [515, 116] on icon at bounding box center [517, 116] width 5 height 5
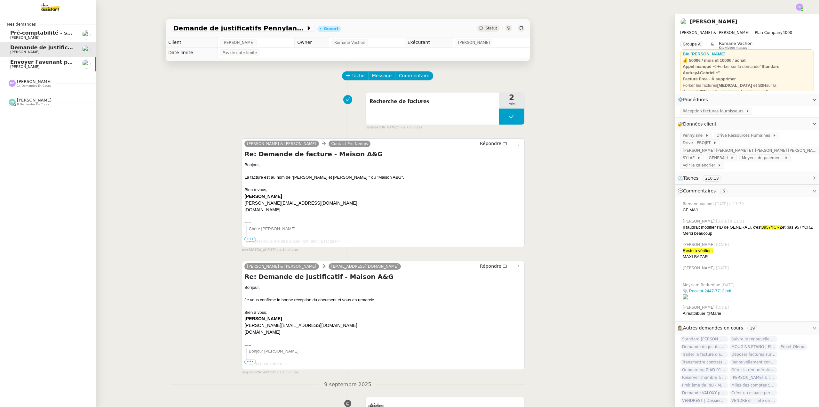
click at [61, 65] on span "[PERSON_NAME]" at bounding box center [42, 67] width 65 height 4
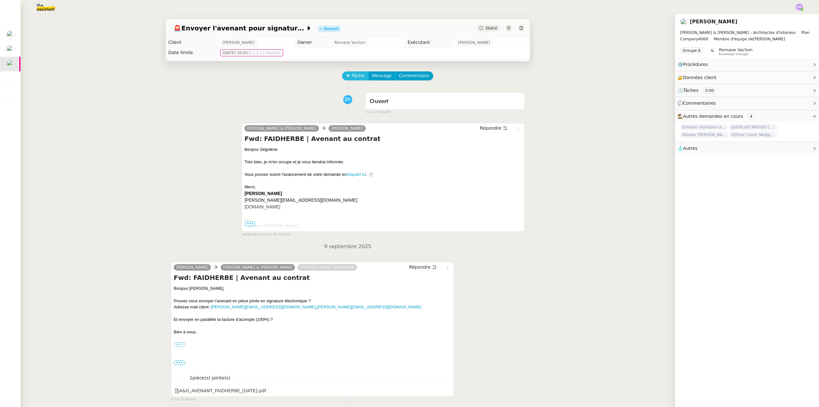
click at [358, 77] on span "Tâche" at bounding box center [358, 75] width 13 height 7
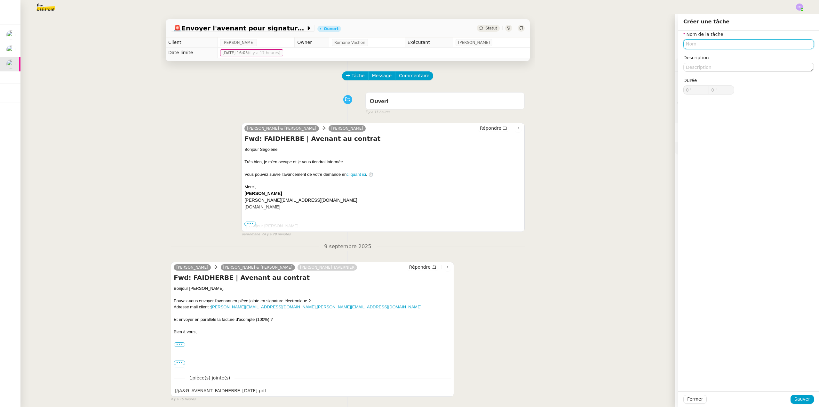
click at [688, 46] on input "text" at bounding box center [748, 43] width 130 height 9
click at [688, 55] on div "Préparation contrat" at bounding box center [743, 56] width 125 height 6
type input "Préparation contrat"
click at [807, 398] on button "Sauver" at bounding box center [801, 398] width 23 height 9
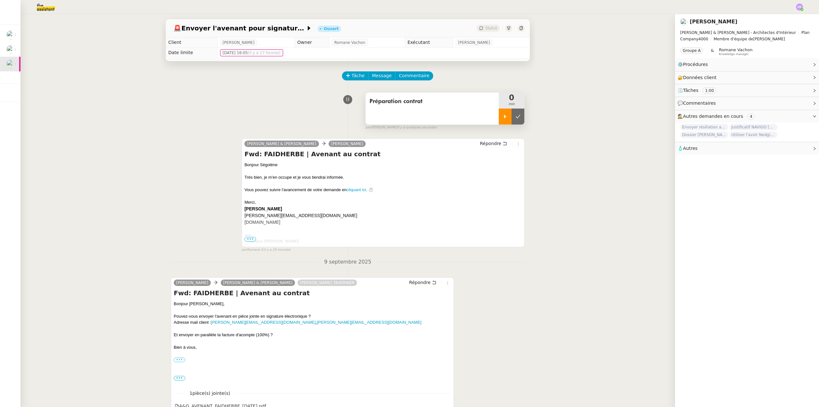
click at [501, 112] on div at bounding box center [505, 116] width 13 height 16
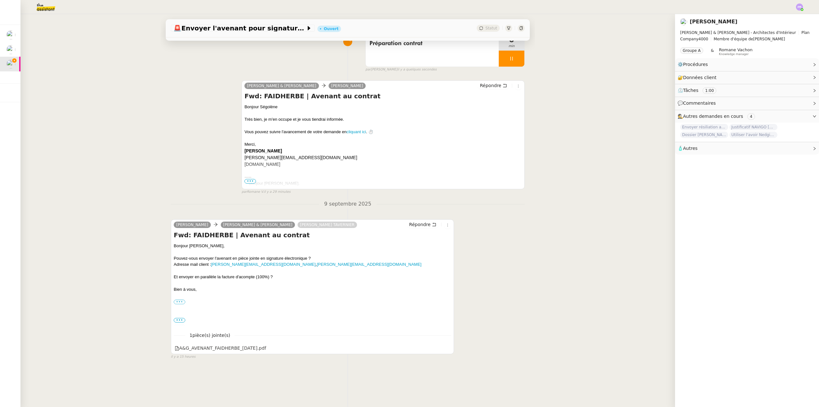
scroll to position [85, 0]
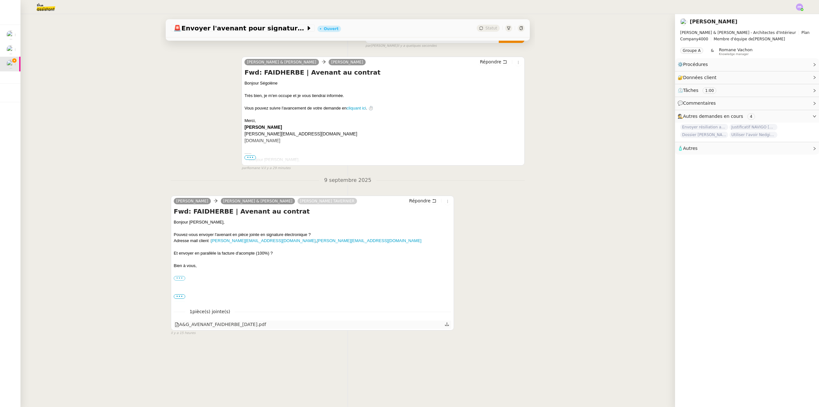
click at [213, 320] on div "A&G_AVENANT_FAIDHERBE_[DATE].pdf" at bounding box center [220, 323] width 91 height 7
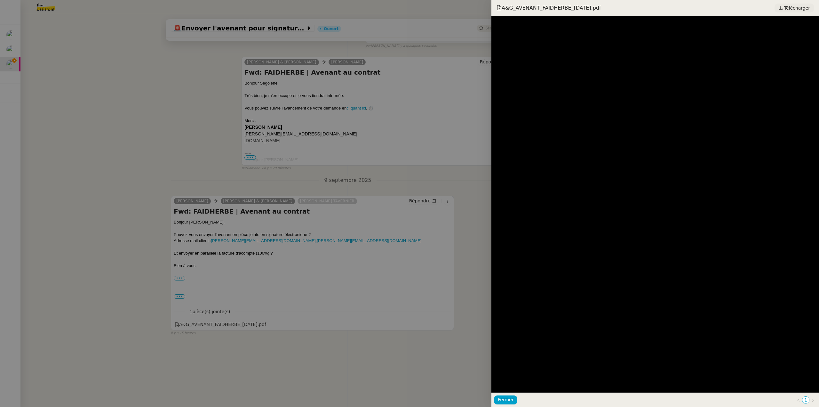
click at [793, 9] on span "Télécharger" at bounding box center [797, 8] width 26 height 8
drag, startPoint x: 163, startPoint y: 141, endPoint x: 207, endPoint y: 146, distance: 43.8
click at [164, 141] on div at bounding box center [409, 203] width 819 height 407
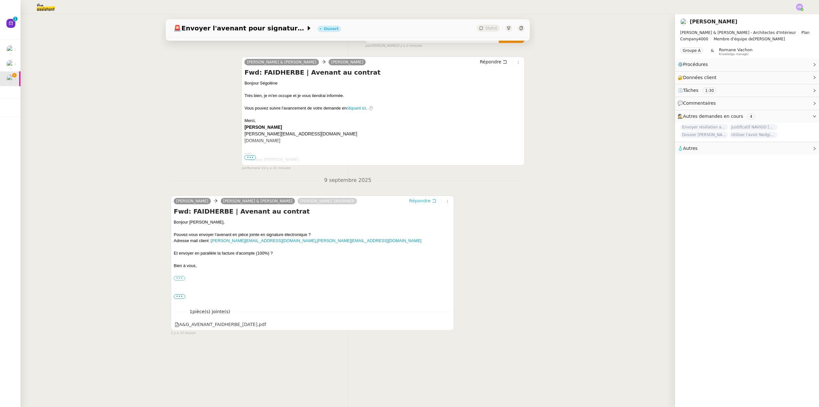
click at [419, 198] on span "Répondre" at bounding box center [419, 200] width 21 height 6
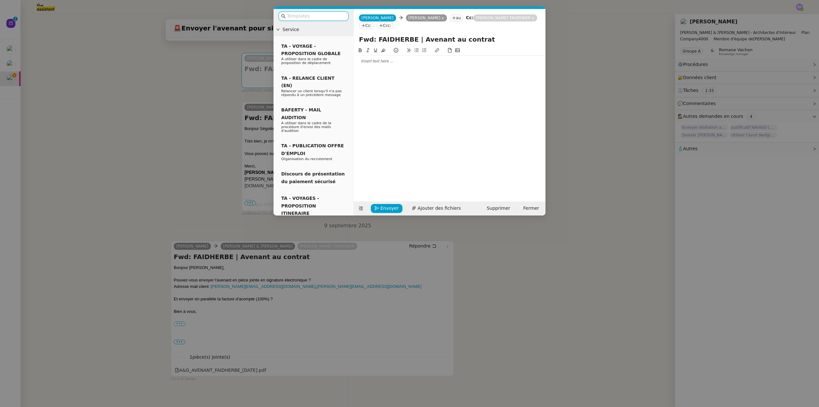
click at [379, 62] on div at bounding box center [449, 61] width 186 height 6
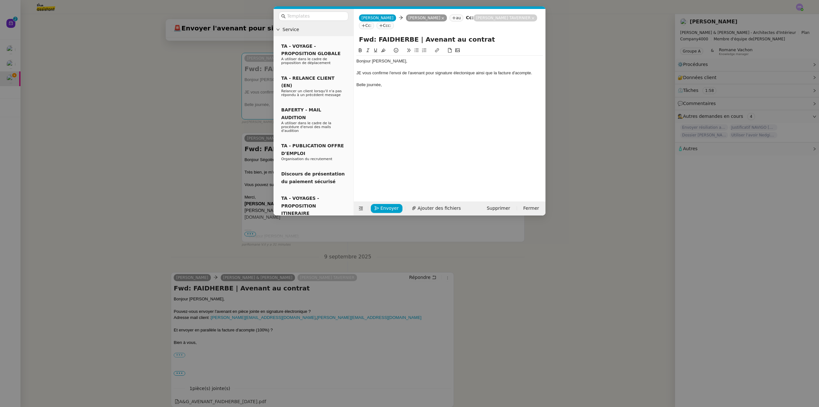
drag, startPoint x: 361, startPoint y: 73, endPoint x: 358, endPoint y: 68, distance: 6.0
click at [361, 73] on div "JE vous confirme l'envoi de l'avenant pour signature électonique ainsi que la f…" at bounding box center [449, 73] width 186 height 6
click at [460, 74] on div "Je vous confirme l'envoi de l'avenant pour signature électonique ainsi que la f…" at bounding box center [449, 73] width 186 height 6
click at [0, 0] on lt-span "élect r onique" at bounding box center [0, 0] width 0 height 0
click at [251, 320] on nz-modal-container "Service TA - VOYAGE - PROPOSITION GLOBALE A utiliser dans le cadre de propositi…" at bounding box center [409, 203] width 819 height 407
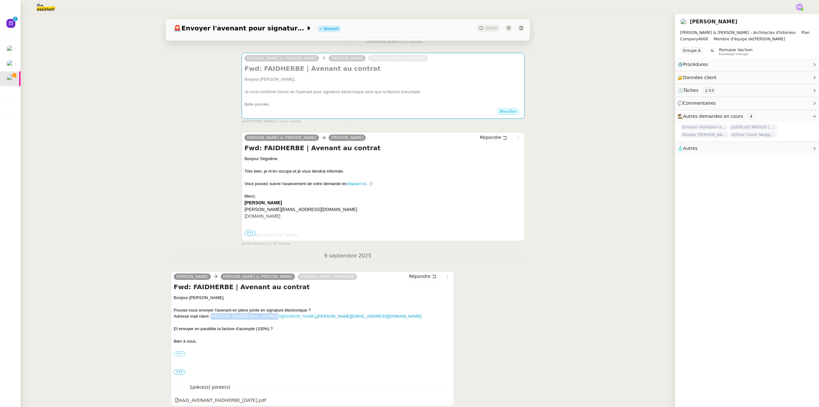
copy link "[PERSON_NAME][EMAIL_ADDRESS][DOMAIN_NAME]"
drag, startPoint x: 263, startPoint y: 316, endPoint x: 210, endPoint y: 316, distance: 52.5
click at [210, 316] on div "Adresse mail client : [PERSON_NAME][EMAIL_ADDRESS][DOMAIN_NAME] , [PERSON_NAME]…" at bounding box center [312, 316] width 277 height 6
copy link "[PERSON_NAME][EMAIL_ADDRESS][DOMAIN_NAME]"
drag, startPoint x: 323, startPoint y: 317, endPoint x: 265, endPoint y: 318, distance: 58.5
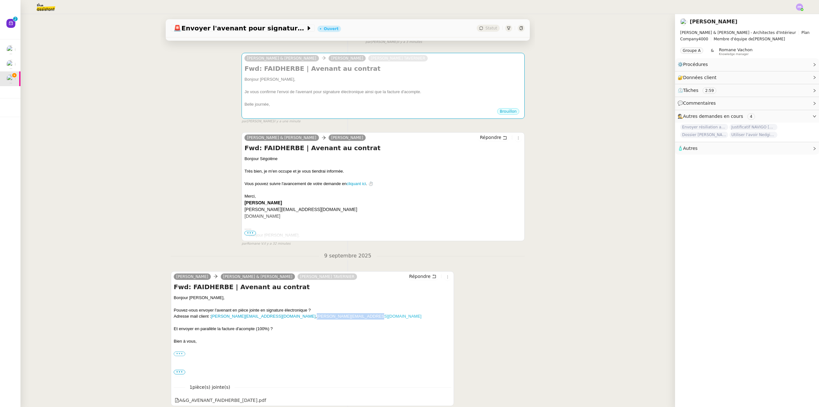
click at [265, 318] on div "Adresse mail client : [PERSON_NAME][EMAIL_ADDRESS][DOMAIN_NAME] , [PERSON_NAME]…" at bounding box center [312, 316] width 277 height 6
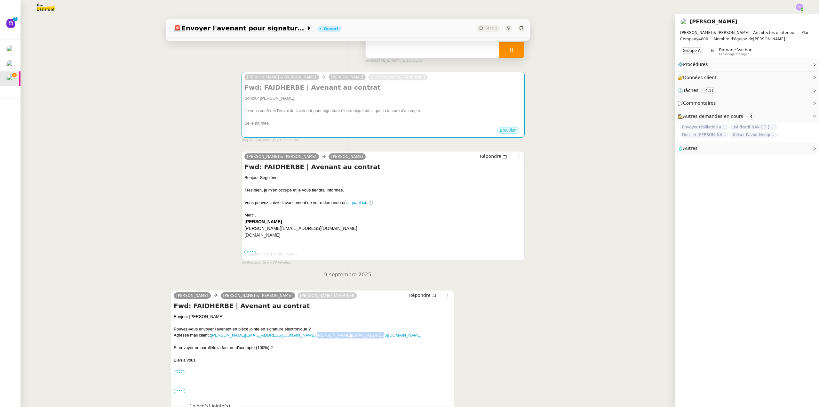
scroll to position [0, 0]
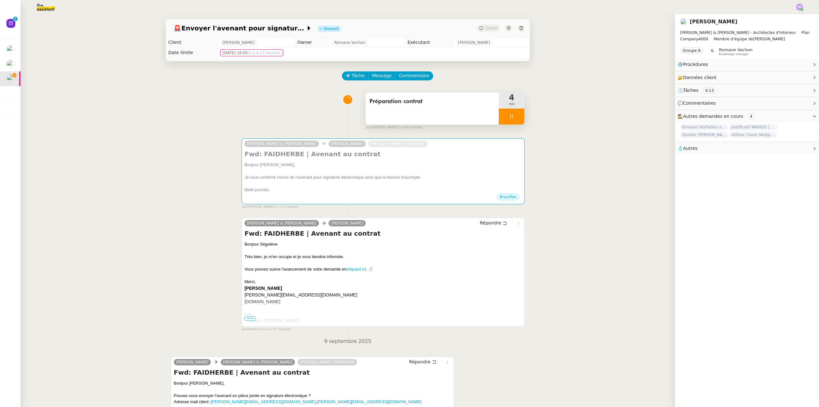
click at [423, 114] on div "Préparation contrat" at bounding box center [432, 108] width 133 height 32
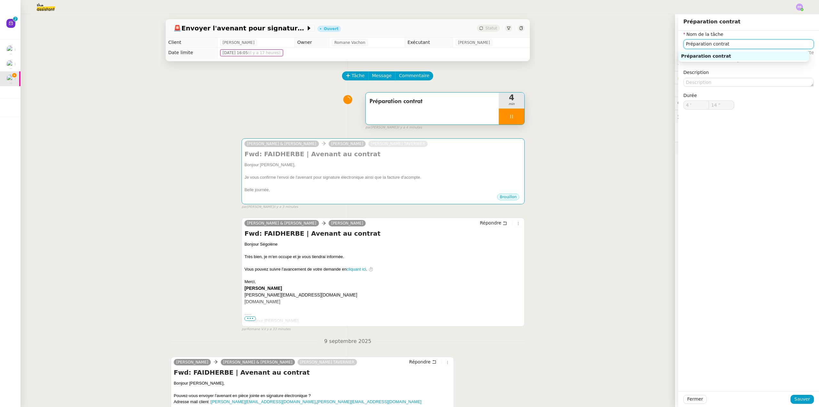
click at [728, 47] on input "Préparation contrat" at bounding box center [748, 43] width 130 height 9
type input "15 ""
type input "Préparation contrat et fac"
type input "16 ""
type input "Préparation contrat et facture"
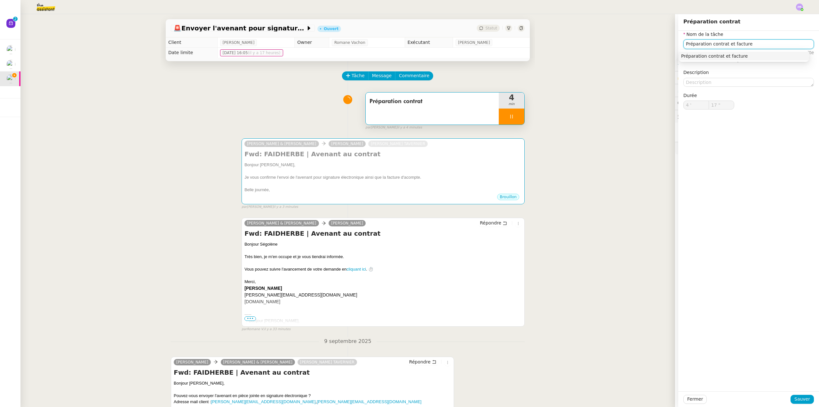
click at [717, 58] on div "Préparation contrat et facture" at bounding box center [743, 56] width 125 height 6
type input "18 ""
type input "Préparation contrat et facture"
click at [797, 399] on span "Sauver" at bounding box center [802, 398] width 16 height 7
type input "19 ""
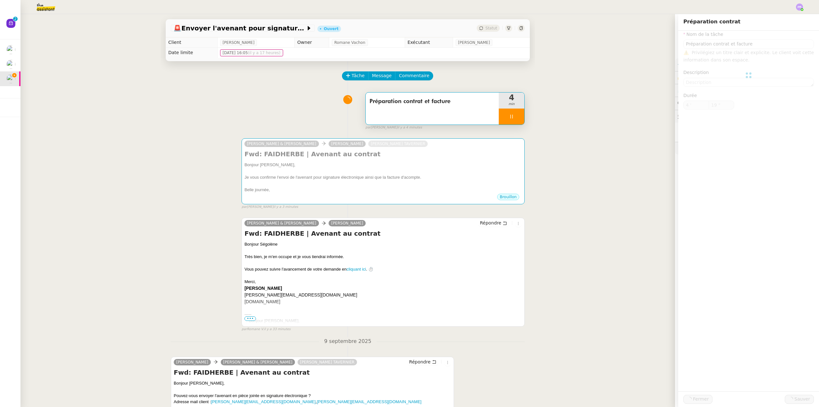
type input "Préparation contrat et facture"
type input "4 '"
type input "19 ""
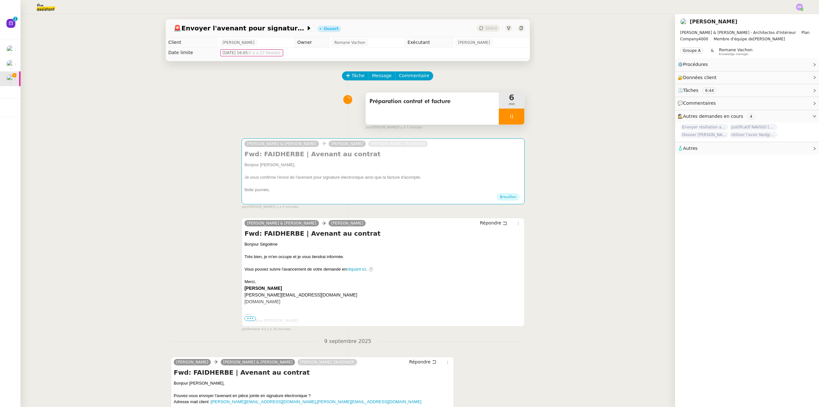
click at [515, 115] on div at bounding box center [512, 116] width 26 height 16
click at [515, 116] on icon at bounding box center [517, 116] width 5 height 5
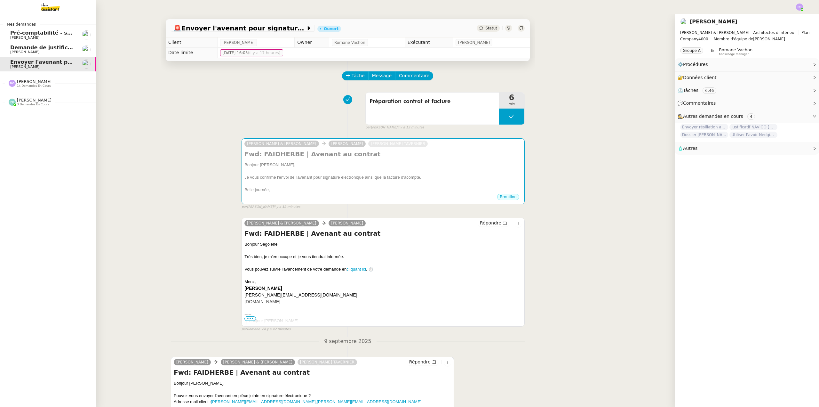
click at [50, 45] on span "Demande de justificatifs Pennylane - [DATE]" at bounding box center [74, 47] width 128 height 6
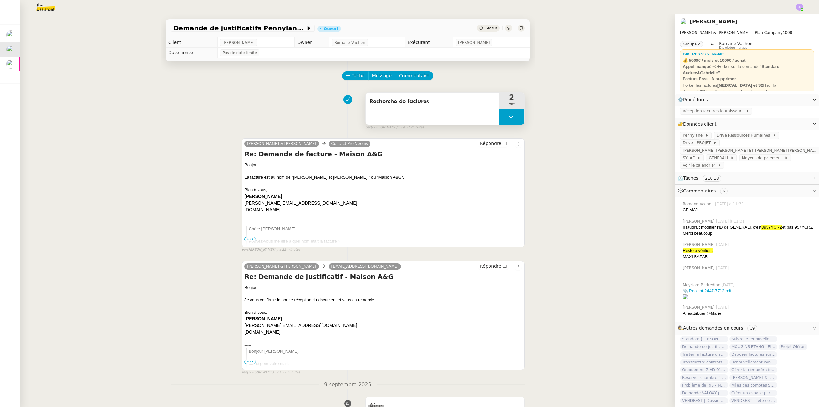
click at [499, 117] on button at bounding box center [512, 116] width 26 height 16
click at [504, 117] on icon at bounding box center [505, 117] width 2 height 4
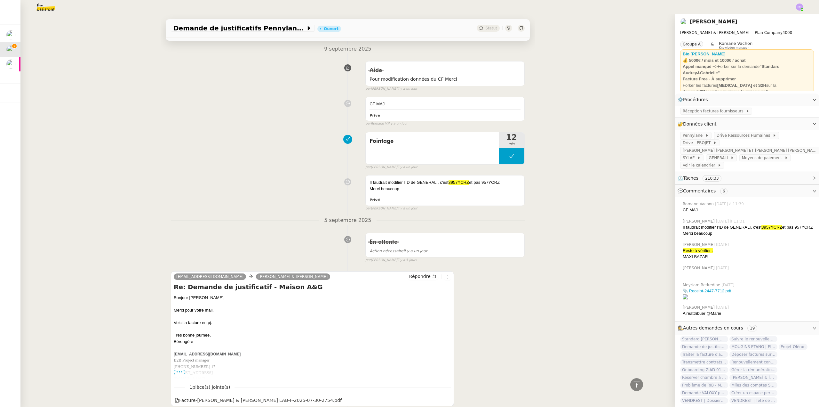
scroll to position [448, 0]
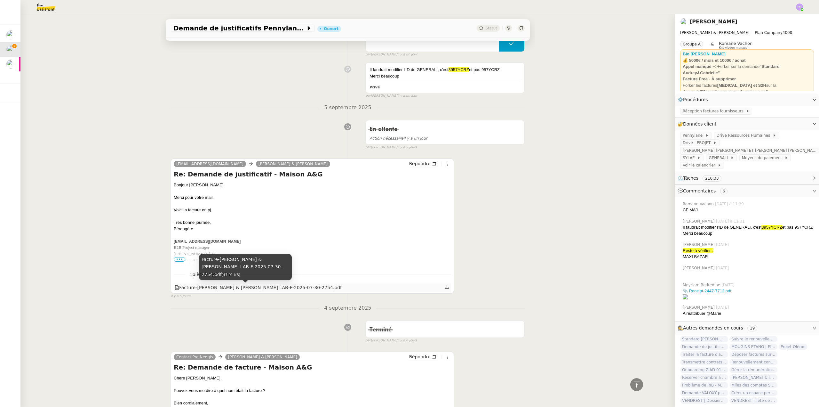
click at [243, 287] on div "Facture-[PERSON_NAME] & [PERSON_NAME] LAB-F-2025-07-30-2754.pdf" at bounding box center [258, 287] width 167 height 7
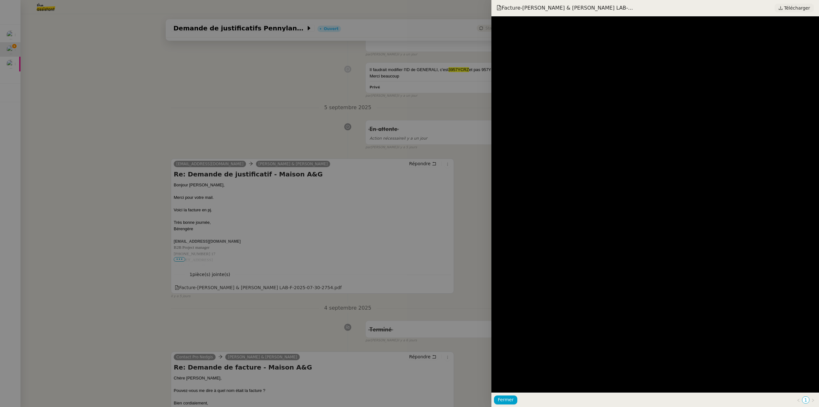
click at [789, 8] on span "Télécharger" at bounding box center [797, 8] width 26 height 8
click at [88, 57] on div at bounding box center [409, 203] width 819 height 407
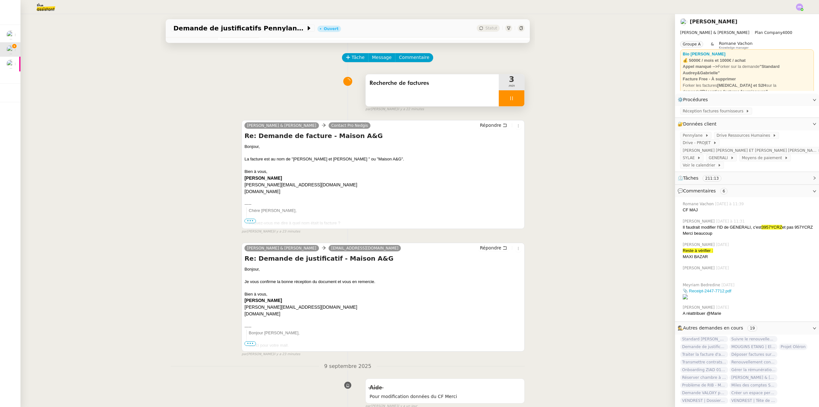
scroll to position [0, 0]
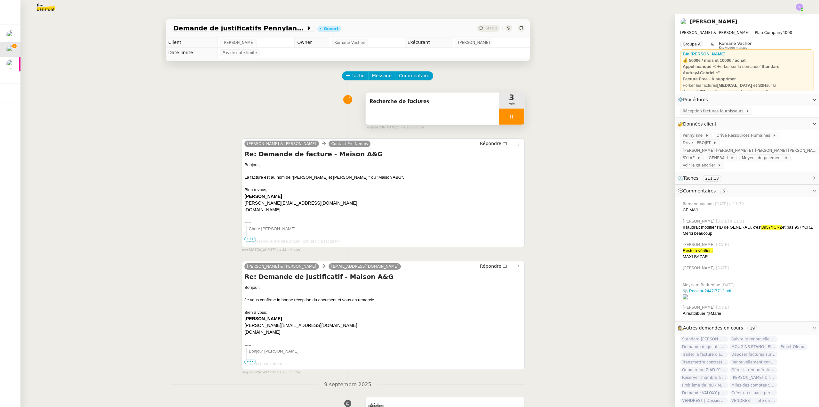
click at [510, 121] on div at bounding box center [512, 116] width 26 height 16
click at [511, 121] on button at bounding box center [517, 116] width 13 height 16
